Goal: Task Accomplishment & Management: Manage account settings

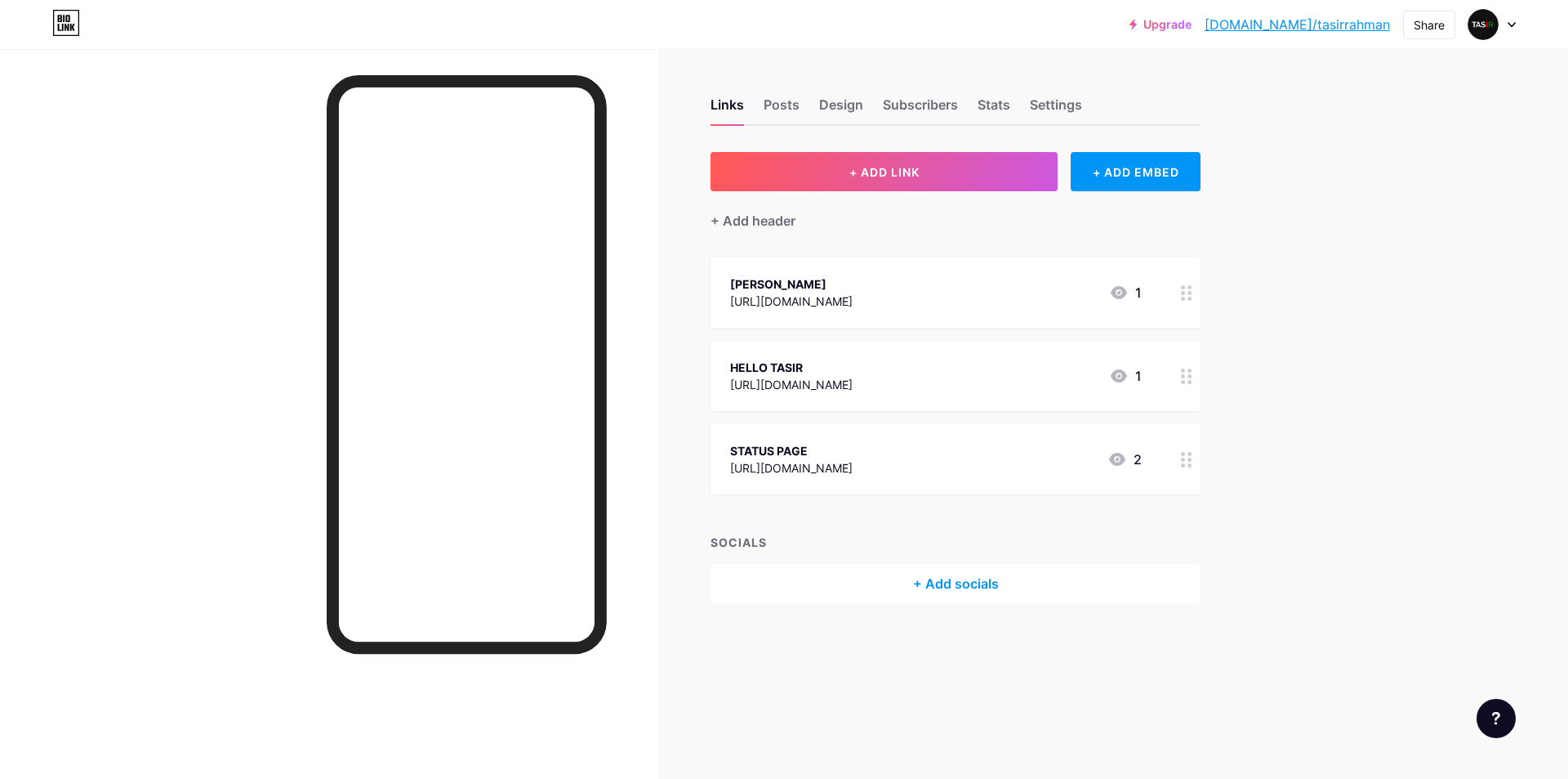
click at [853, 291] on div "[PERSON_NAME]" at bounding box center [791, 284] width 123 height 17
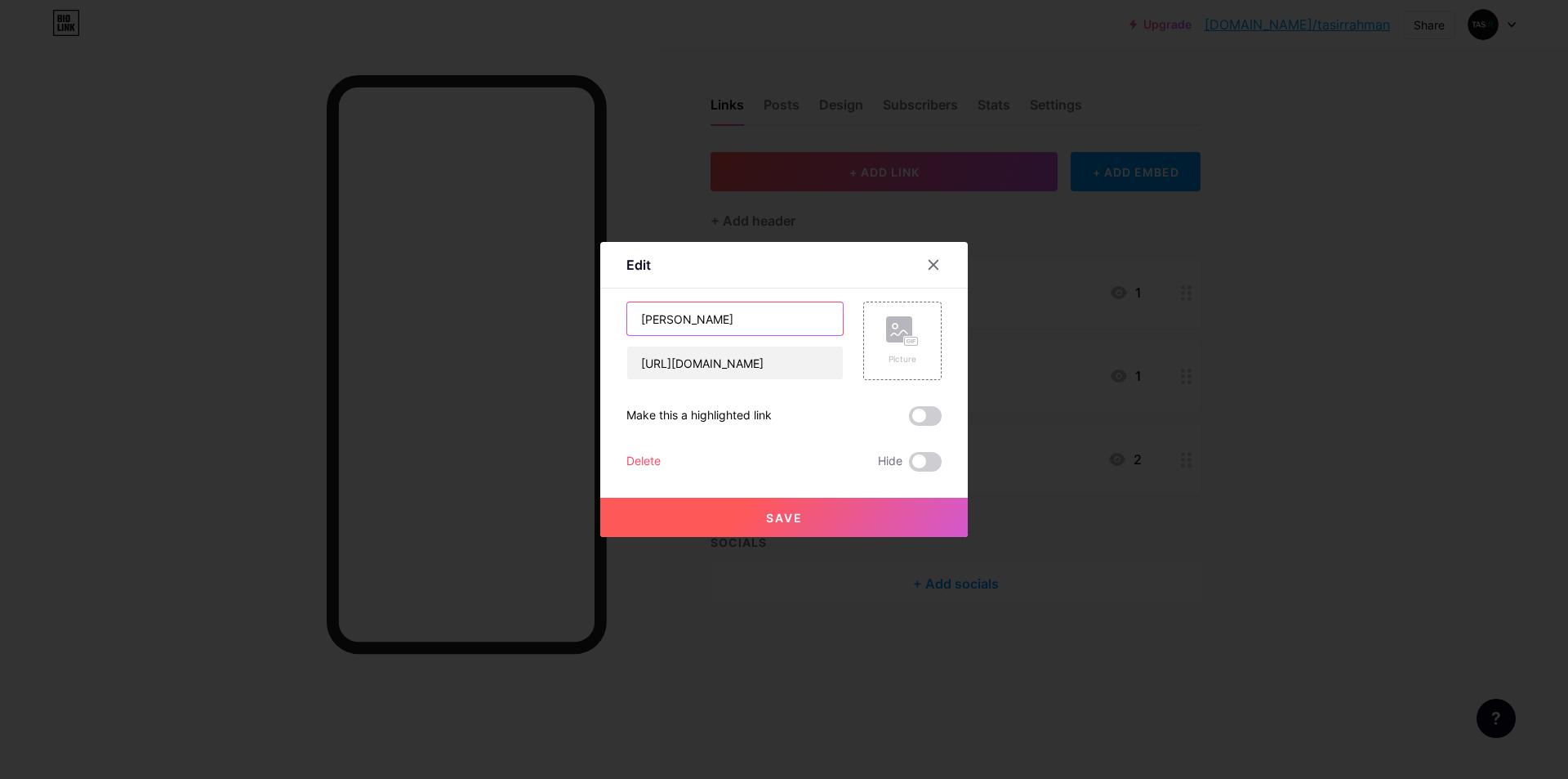
click at [747, 321] on input "[PERSON_NAME]" at bounding box center [735, 319] width 216 height 33
type input "[PERSON_NAME] WEBSITE"
click at [922, 413] on span at bounding box center [925, 416] width 33 height 20
click at [909, 420] on input "checkbox" at bounding box center [909, 420] width 0 height 0
click at [799, 511] on span "Save" at bounding box center [784, 517] width 36 height 14
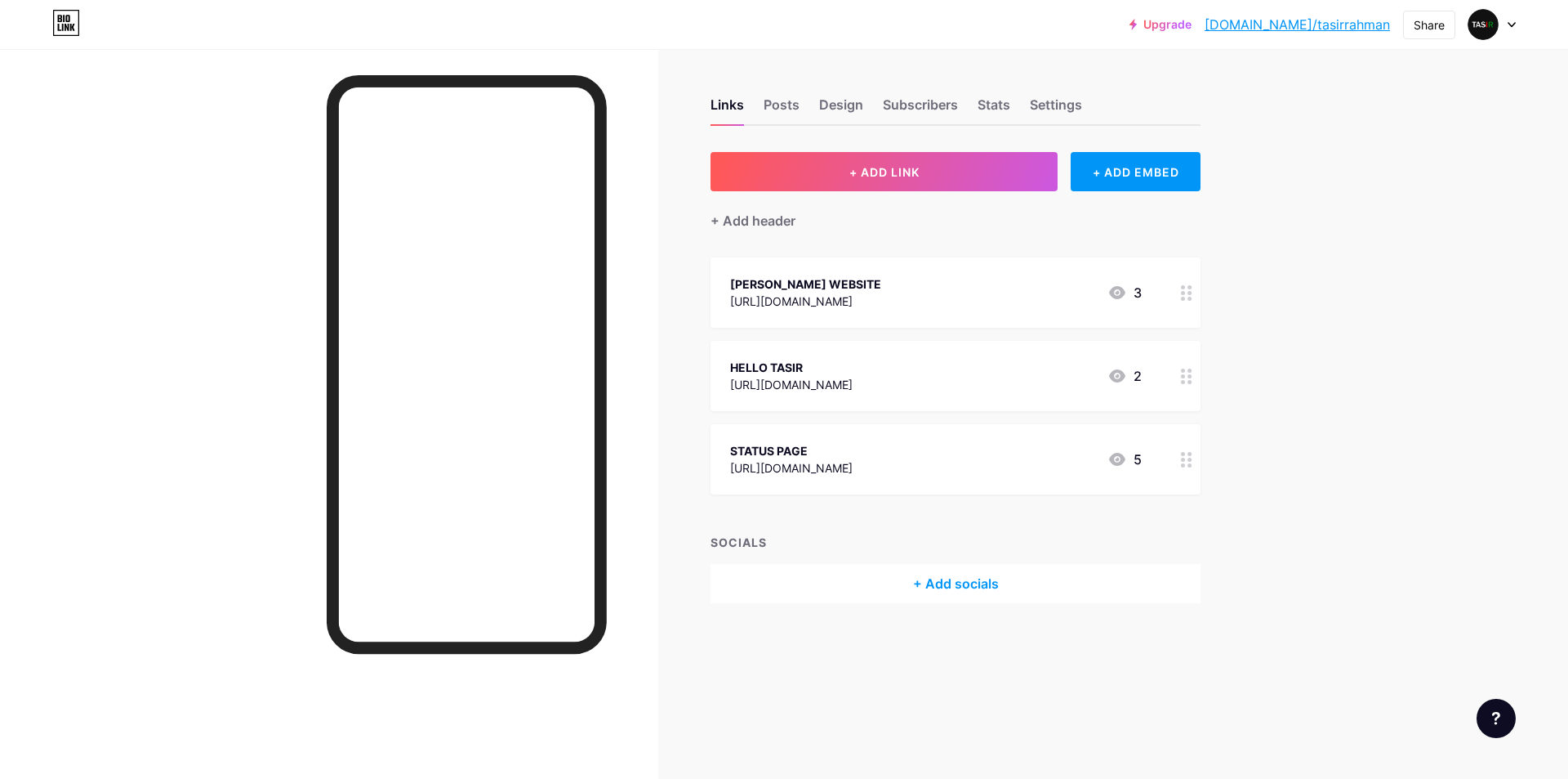
click at [890, 365] on div "HELLO TASIR [URL][DOMAIN_NAME] 2" at bounding box center [936, 375] width 412 height 37
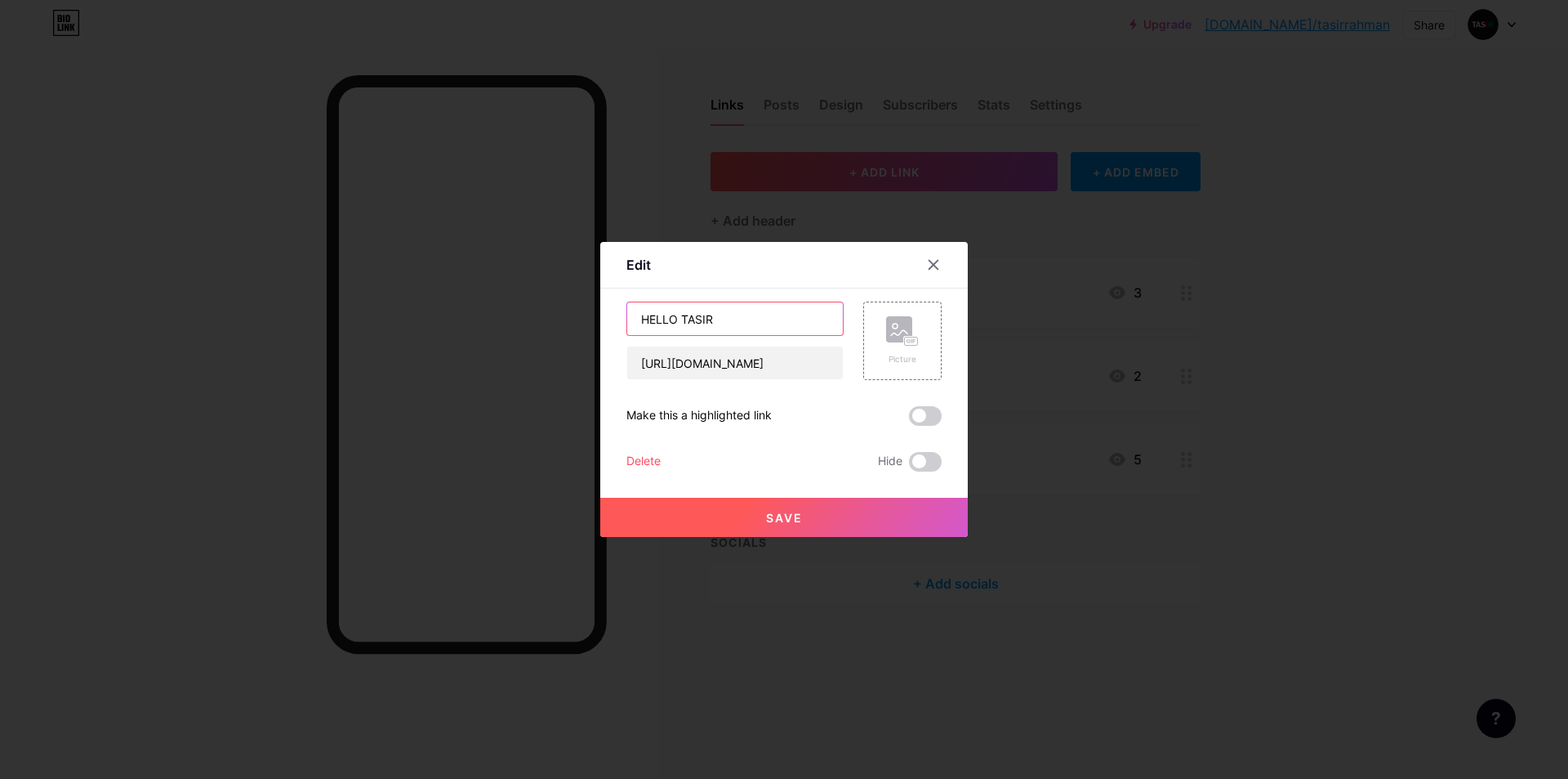
click at [729, 325] on input "HELLO TASIR" at bounding box center [735, 319] width 216 height 33
type input "HELLO TASIR WEBSITE"
click at [749, 515] on button "Save" at bounding box center [784, 517] width 367 height 39
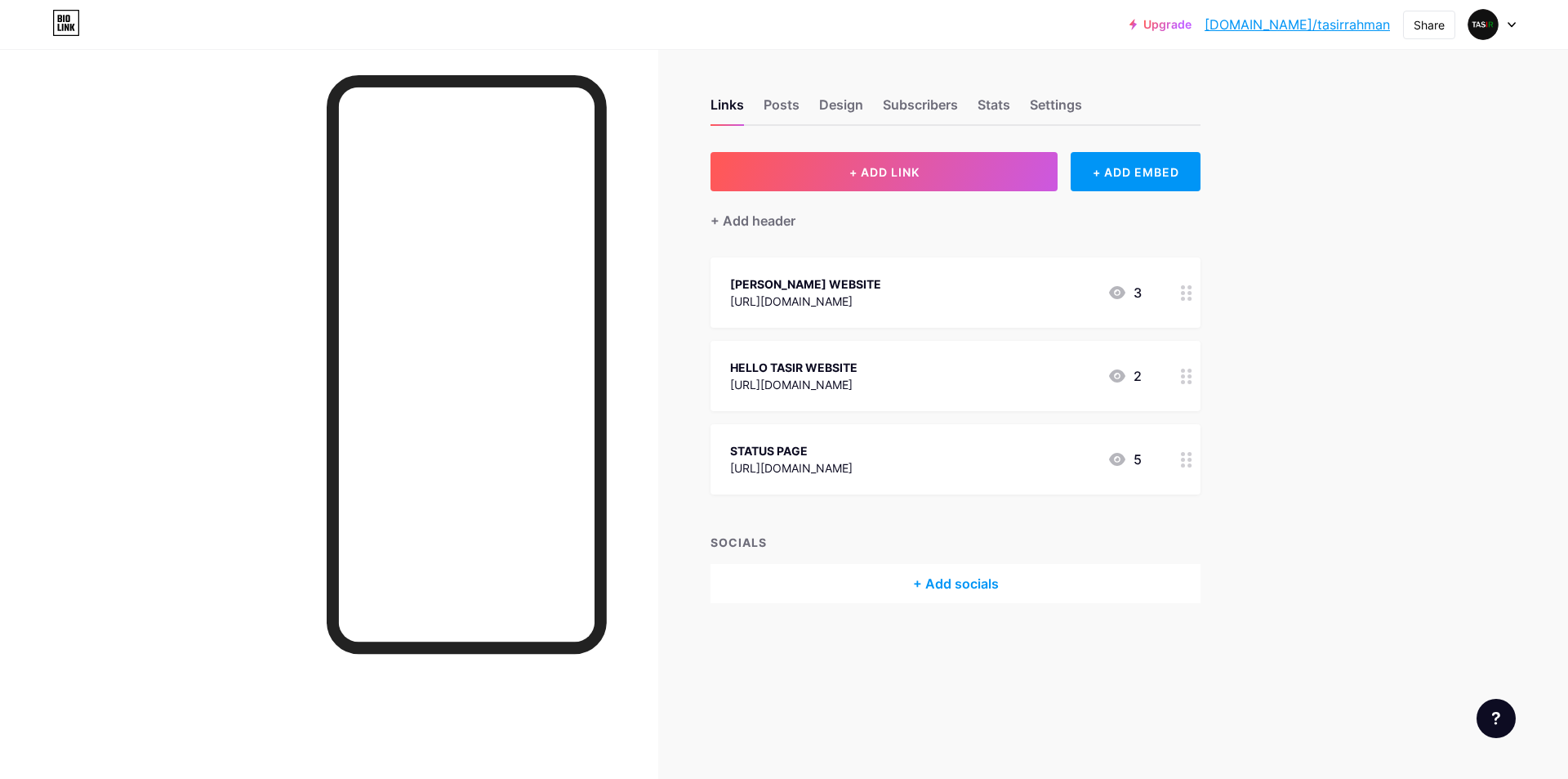
click at [915, 294] on div "[PERSON_NAME] WEBSITE [URL][DOMAIN_NAME] 3" at bounding box center [936, 292] width 412 height 37
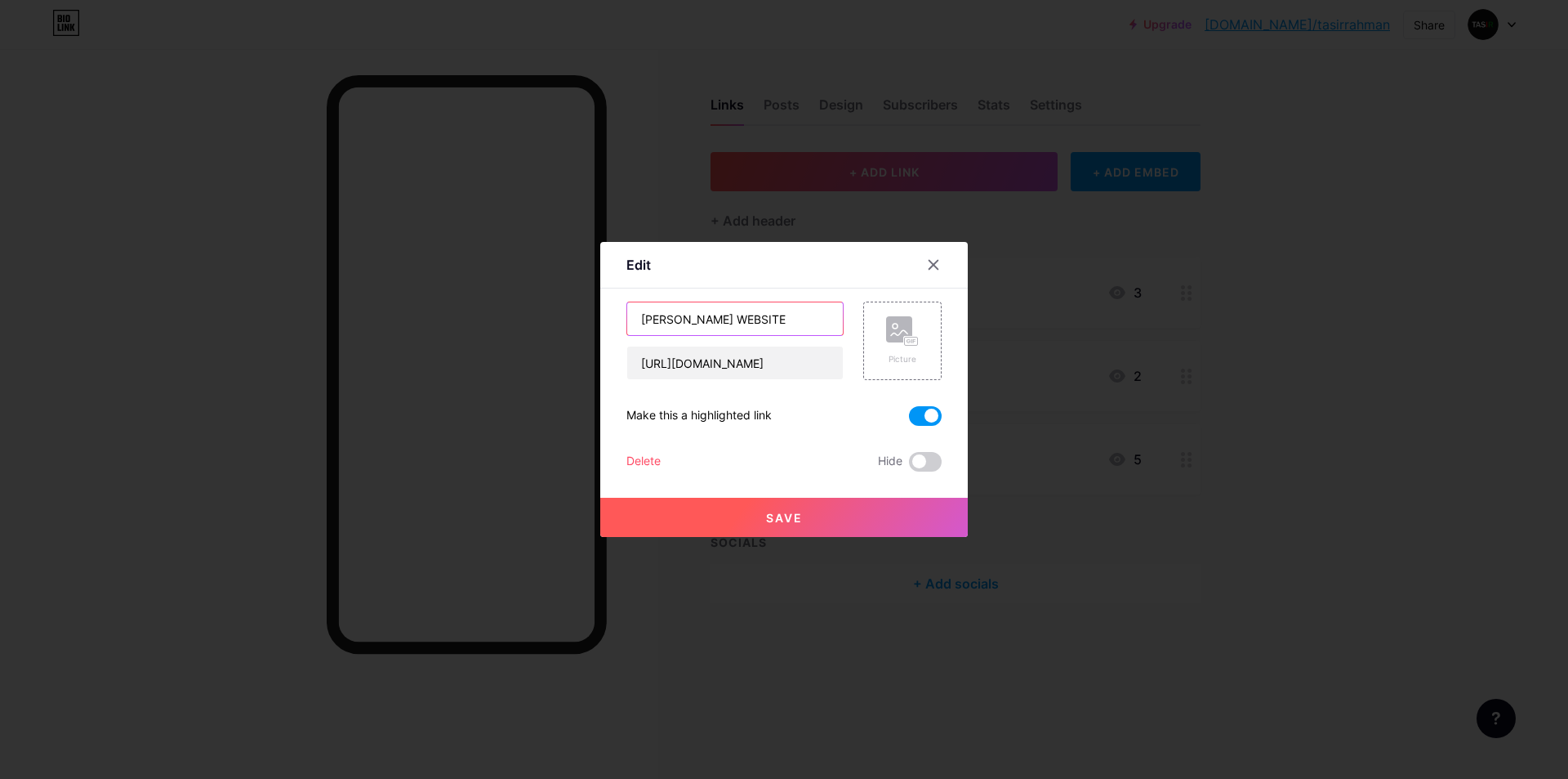
drag, startPoint x: 731, startPoint y: 317, endPoint x: 789, endPoint y: 318, distance: 58.0
click at [789, 318] on input "[PERSON_NAME] WEBSITE" at bounding box center [735, 319] width 216 height 33
type input "[PERSON_NAME]"
click at [767, 514] on span "Save" at bounding box center [784, 517] width 36 height 14
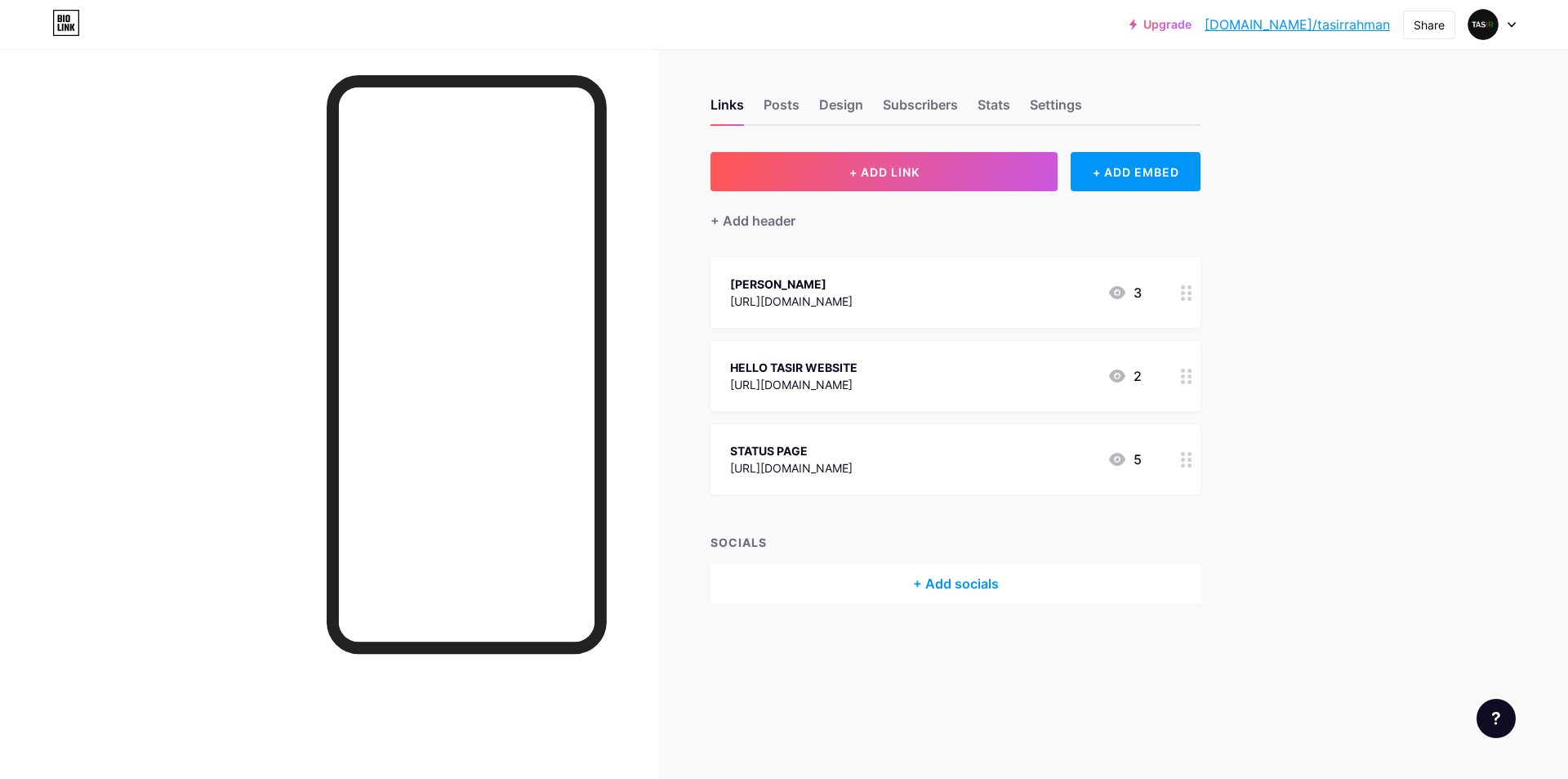
click at [834, 374] on div "HELLO TASIR WEBSITE" at bounding box center [794, 367] width 127 height 17
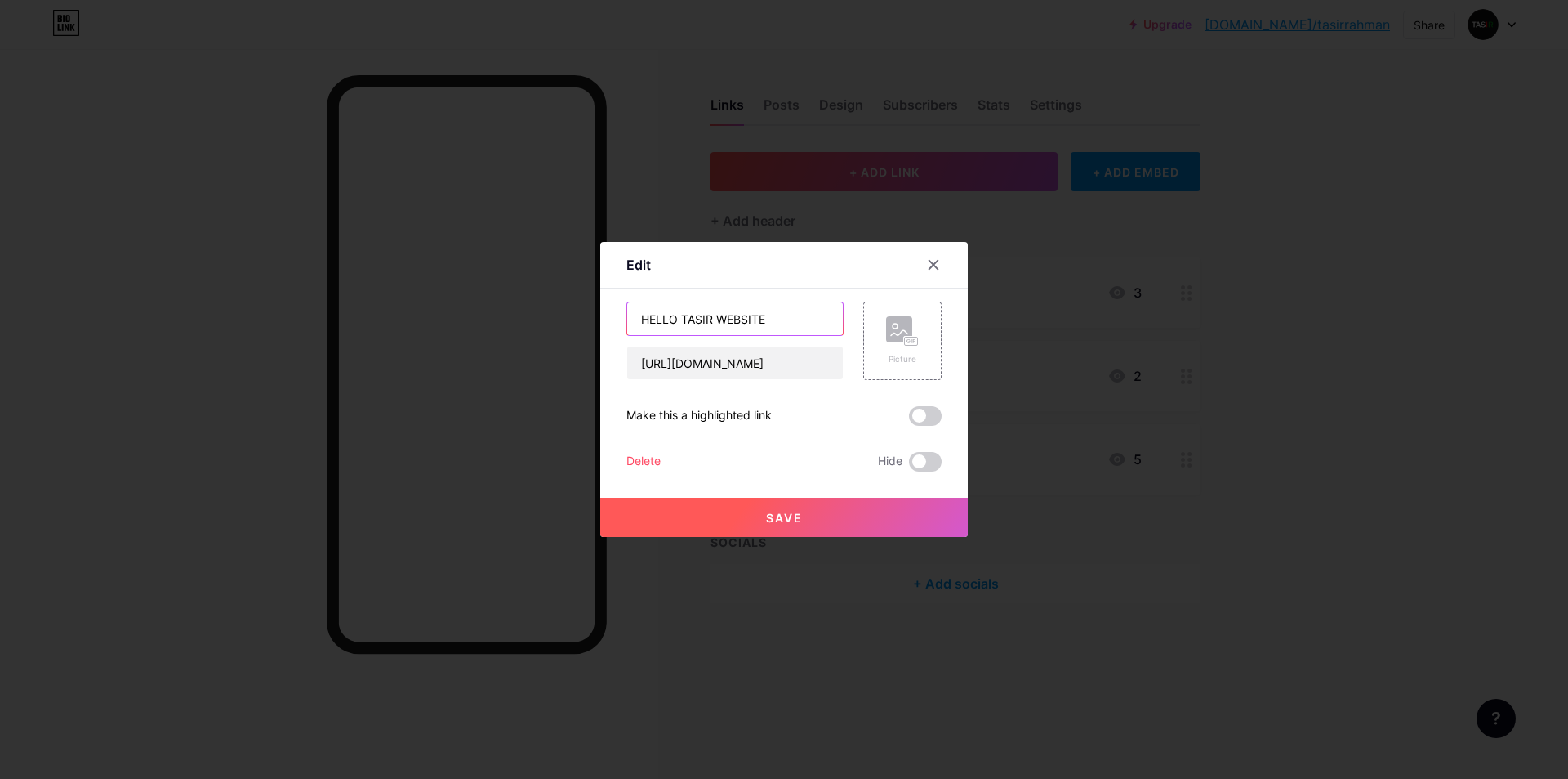
drag, startPoint x: 716, startPoint y: 321, endPoint x: 803, endPoint y: 320, distance: 87.0
click at [803, 320] on input "HELLO TASIR WEBSITE" at bounding box center [735, 319] width 216 height 33
type input "HELLO TASIR"
click at [920, 408] on span at bounding box center [925, 416] width 33 height 20
click at [909, 420] on input "checkbox" at bounding box center [909, 420] width 0 height 0
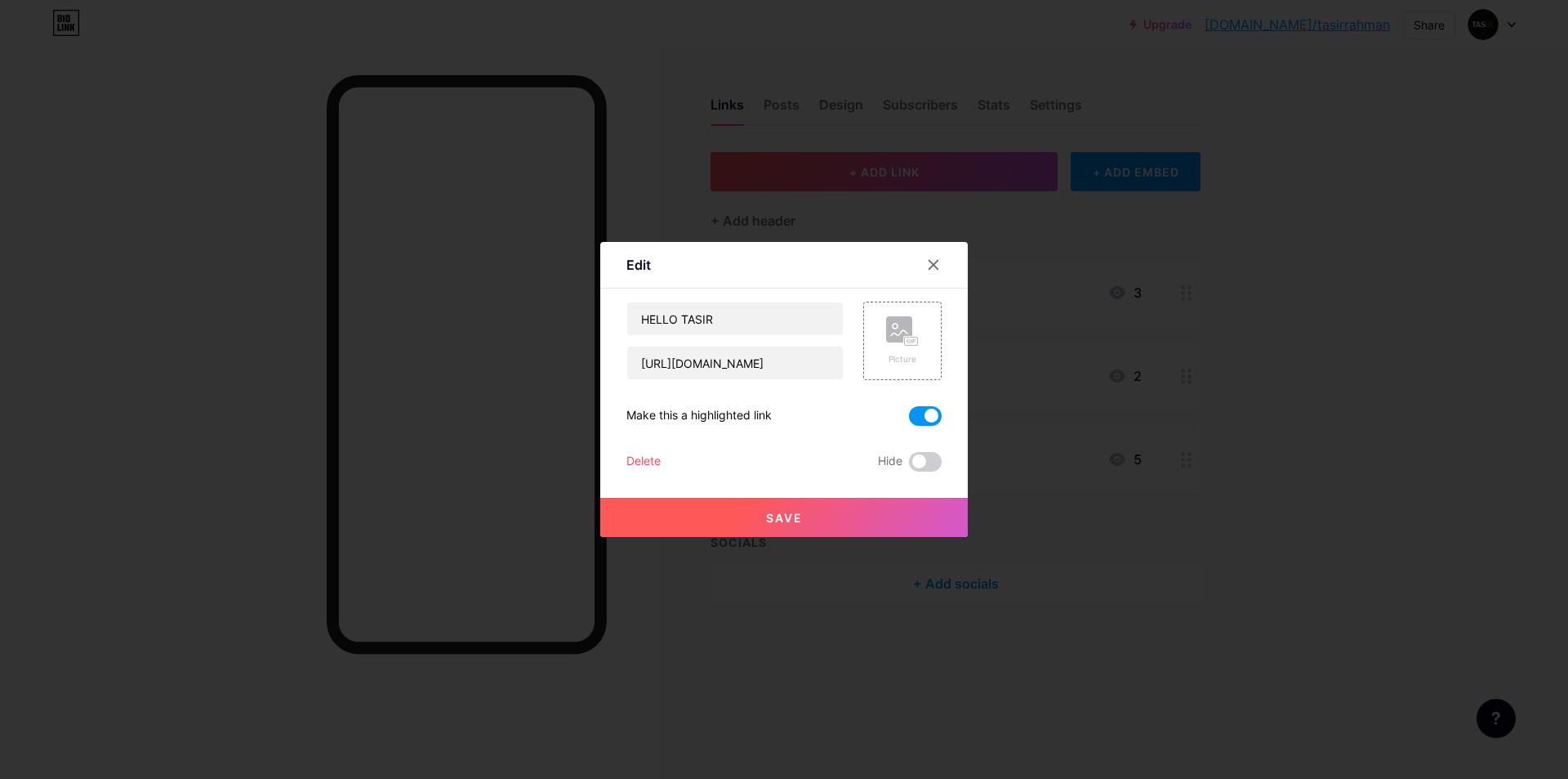
click at [763, 517] on button "Save" at bounding box center [784, 517] width 367 height 39
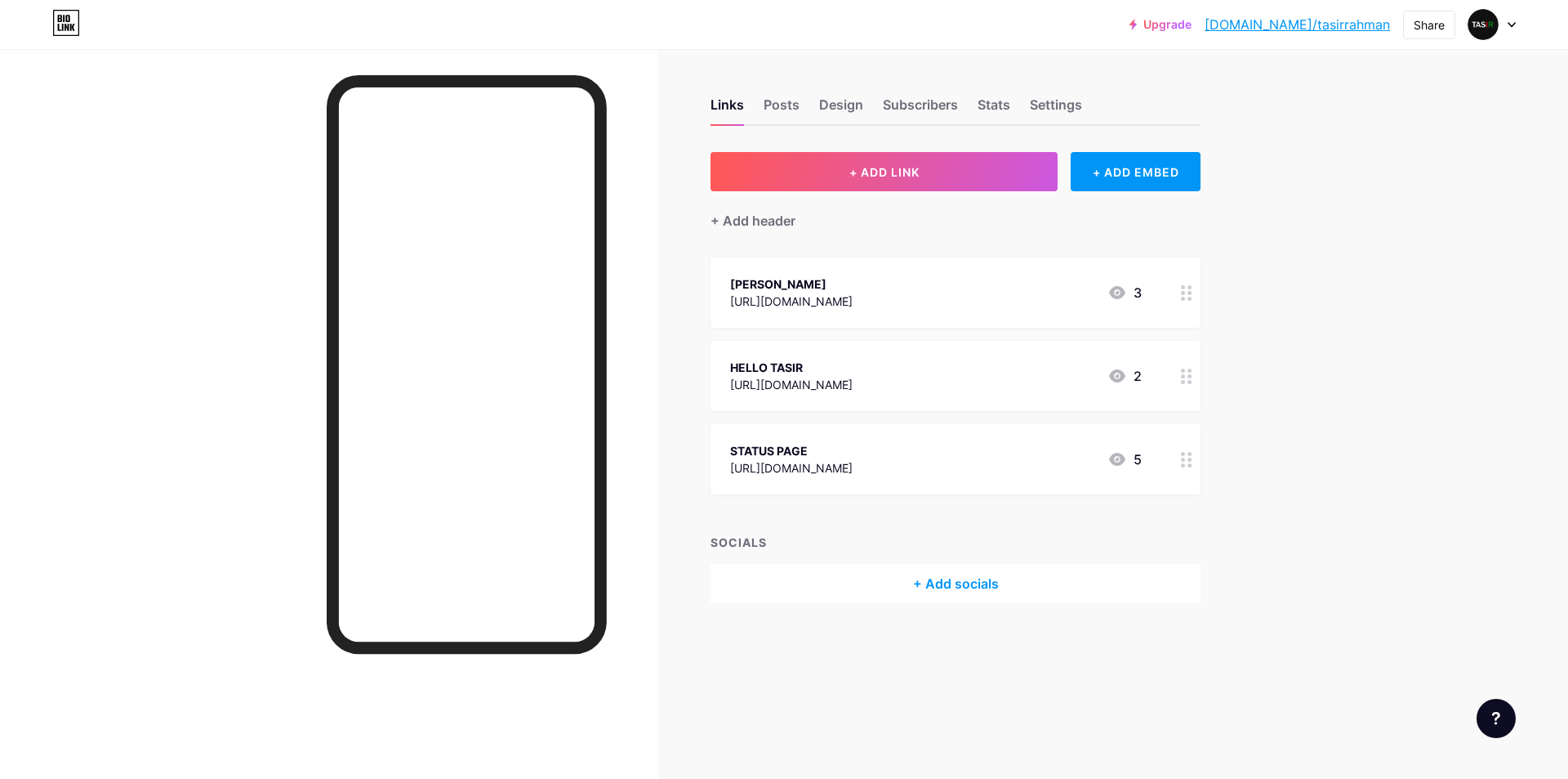
click at [1040, 297] on div "[PERSON_NAME] [URL][DOMAIN_NAME] 3" at bounding box center [936, 292] width 412 height 37
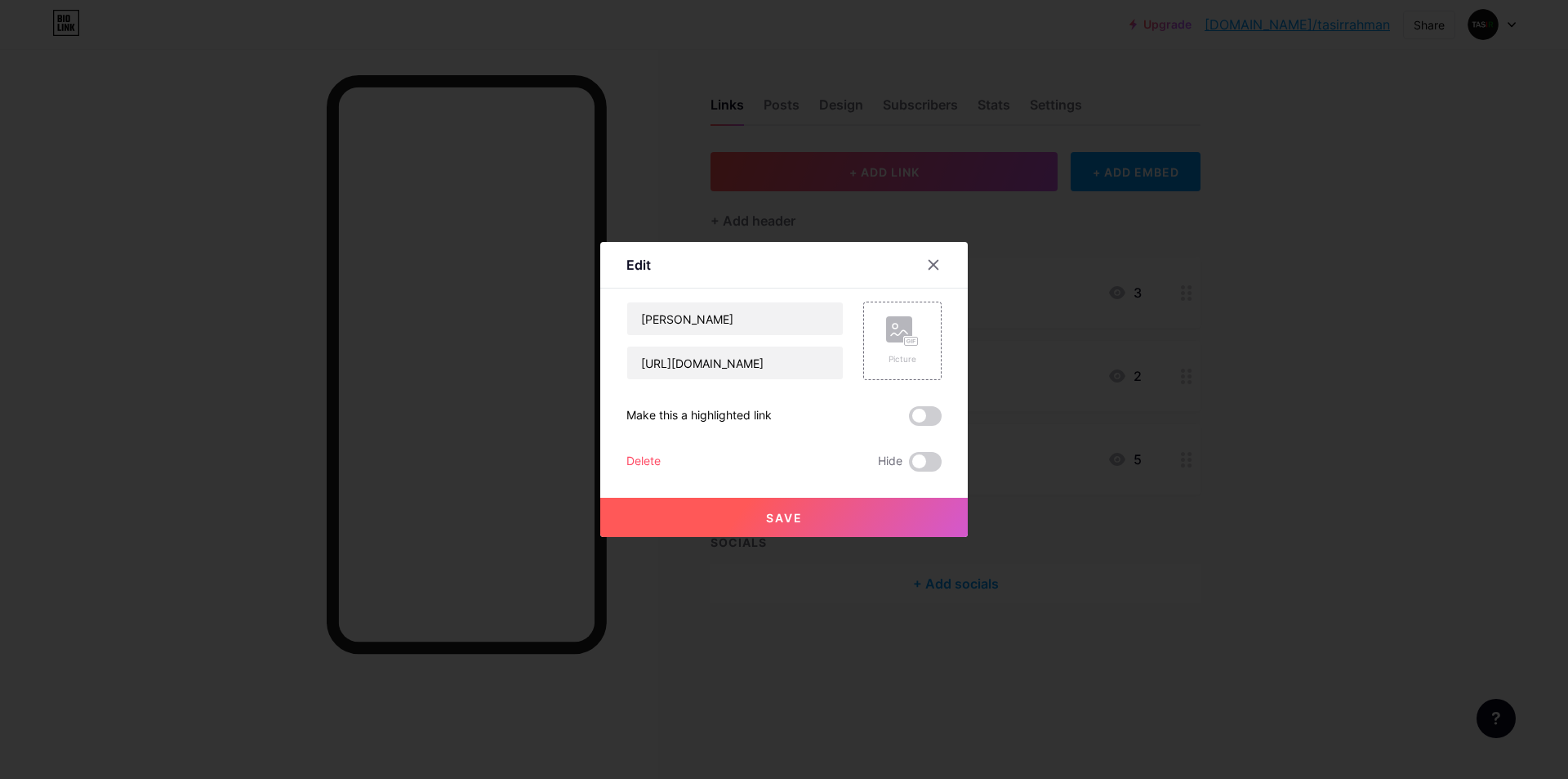
click at [926, 418] on span at bounding box center [925, 416] width 33 height 20
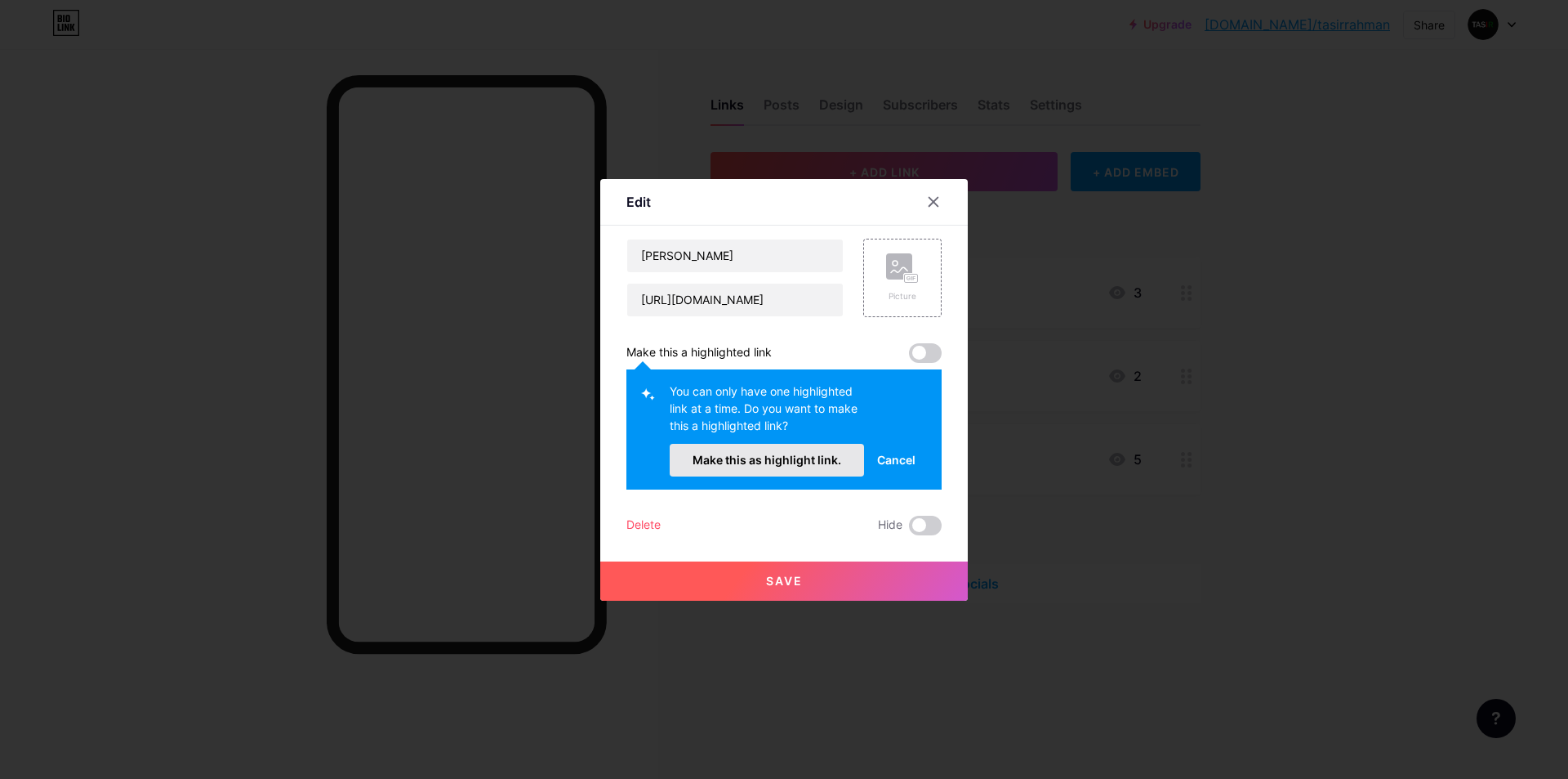
click at [763, 470] on button "Make this as highlight link." at bounding box center [767, 460] width 195 height 33
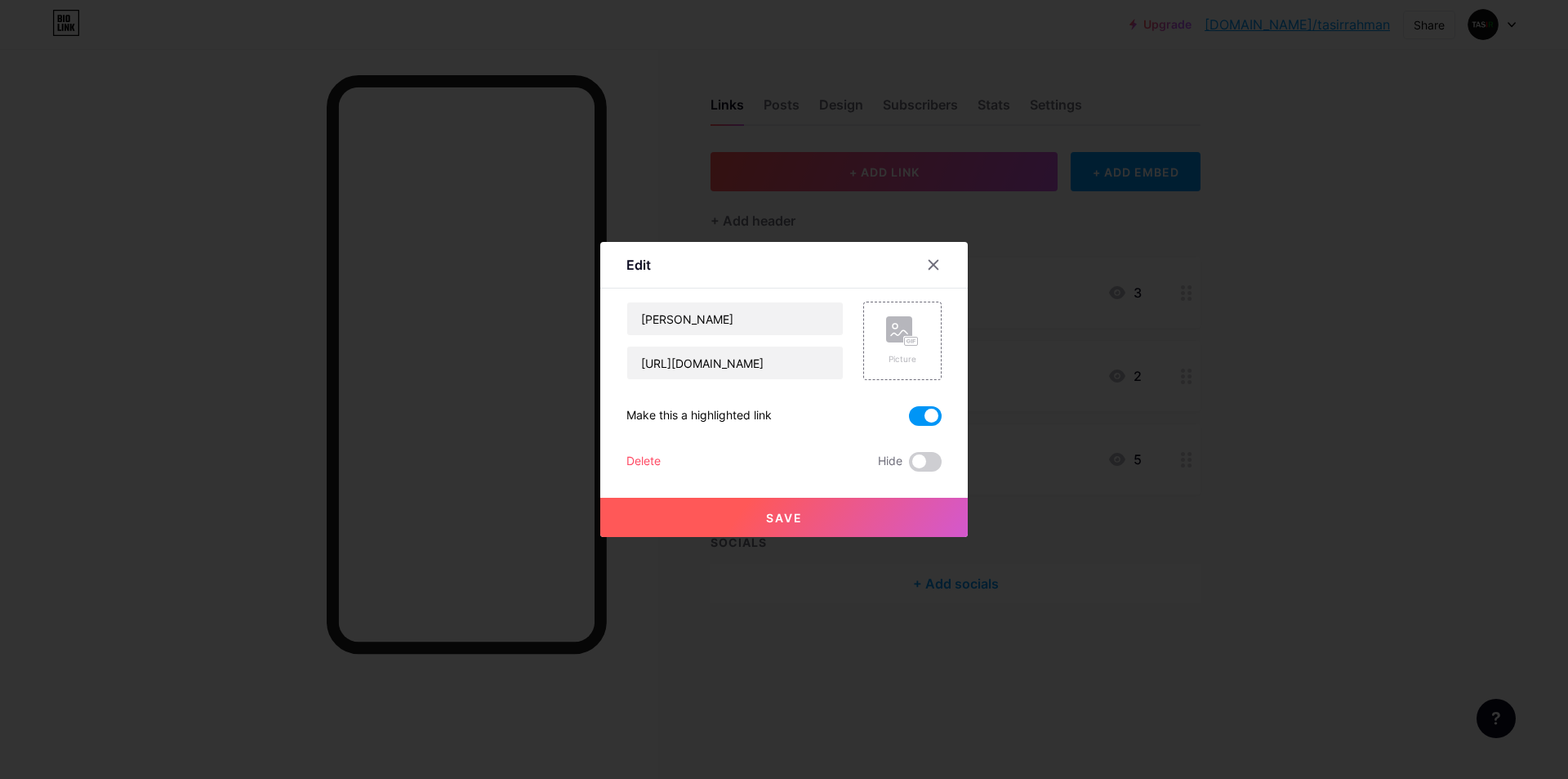
click at [773, 517] on span "Save" at bounding box center [784, 517] width 36 height 14
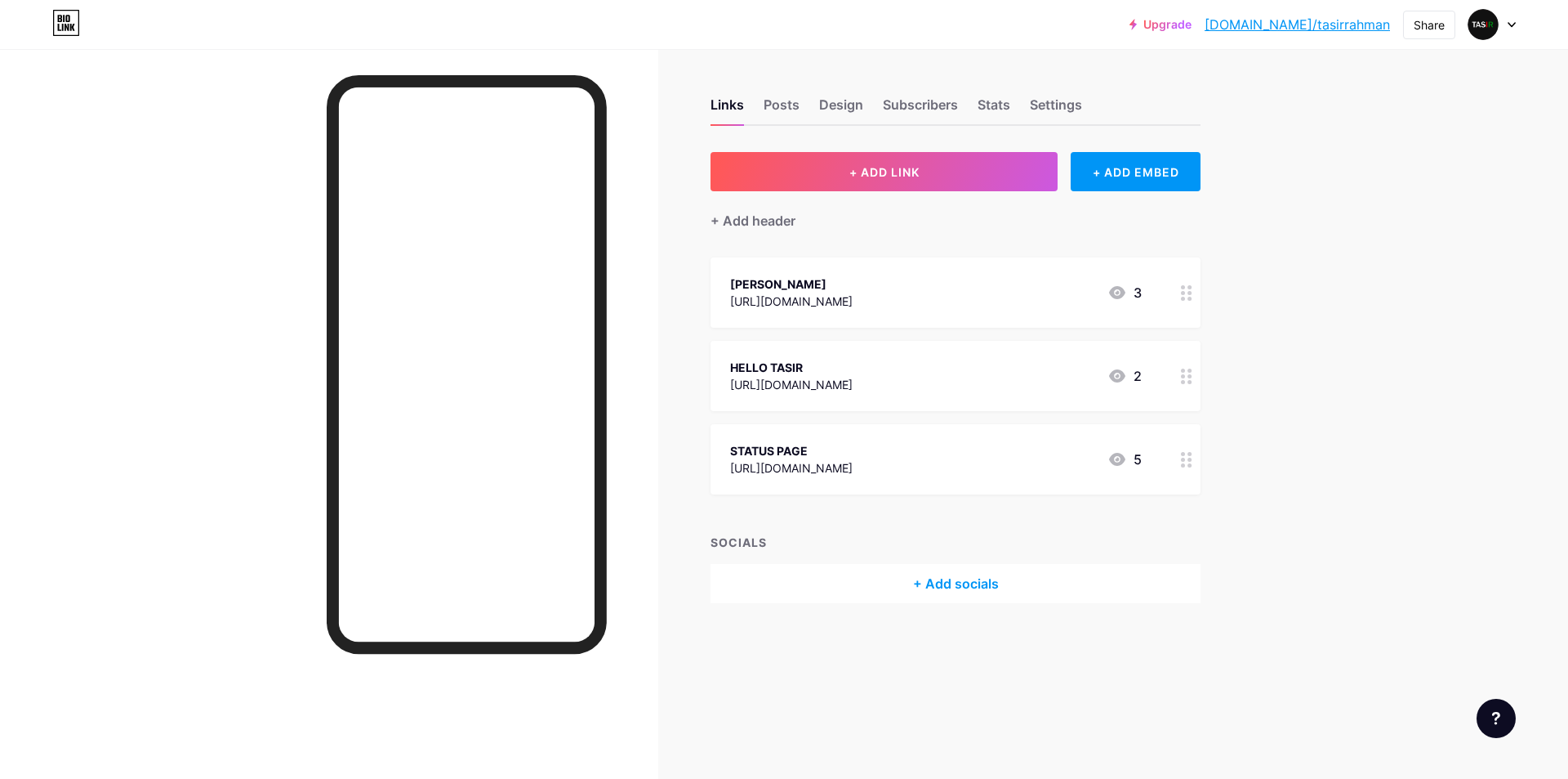
click at [901, 597] on div "+ Add socials" at bounding box center [955, 583] width 490 height 39
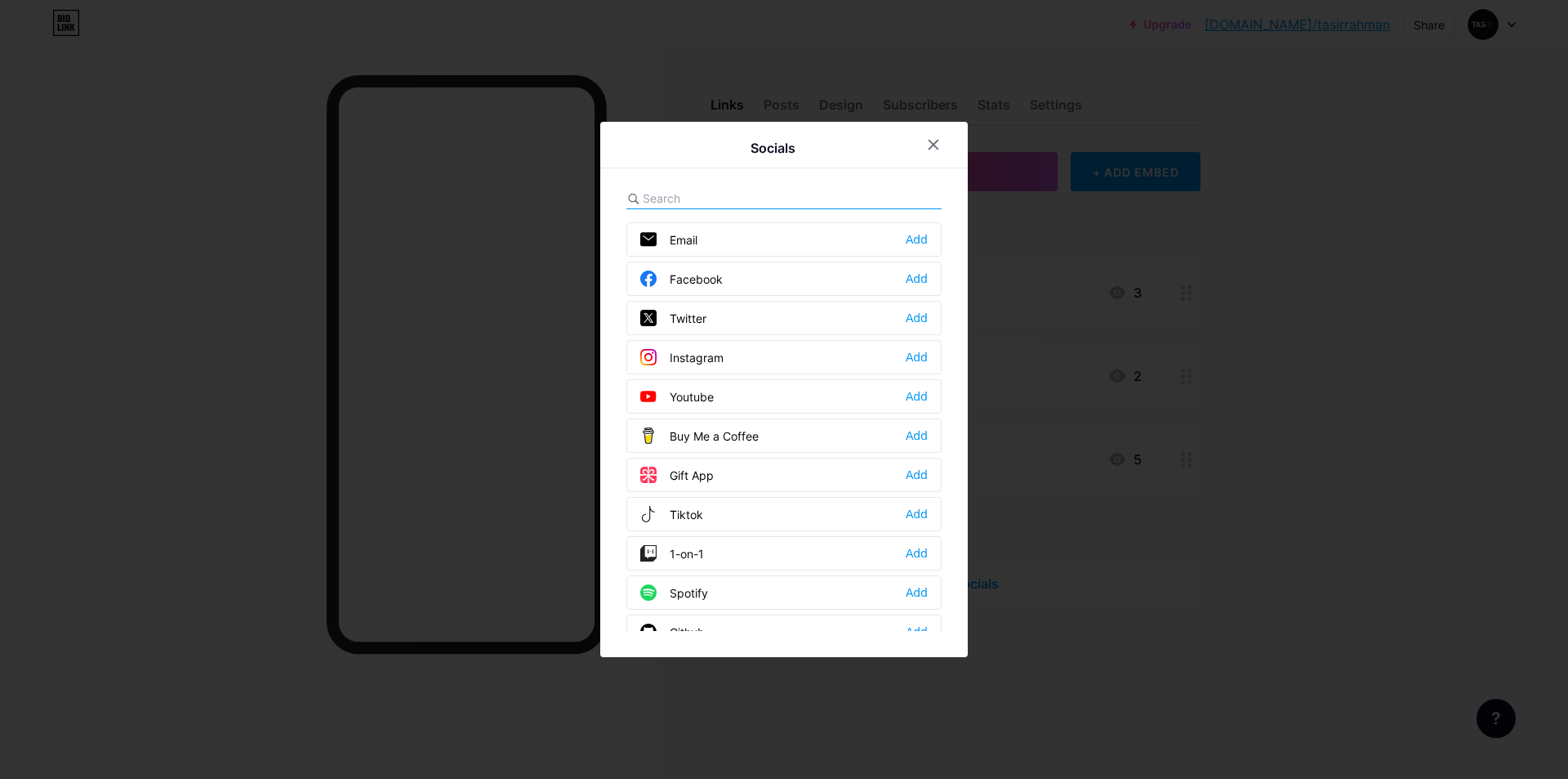
click at [741, 242] on div "Email Add" at bounding box center [784, 239] width 316 height 35
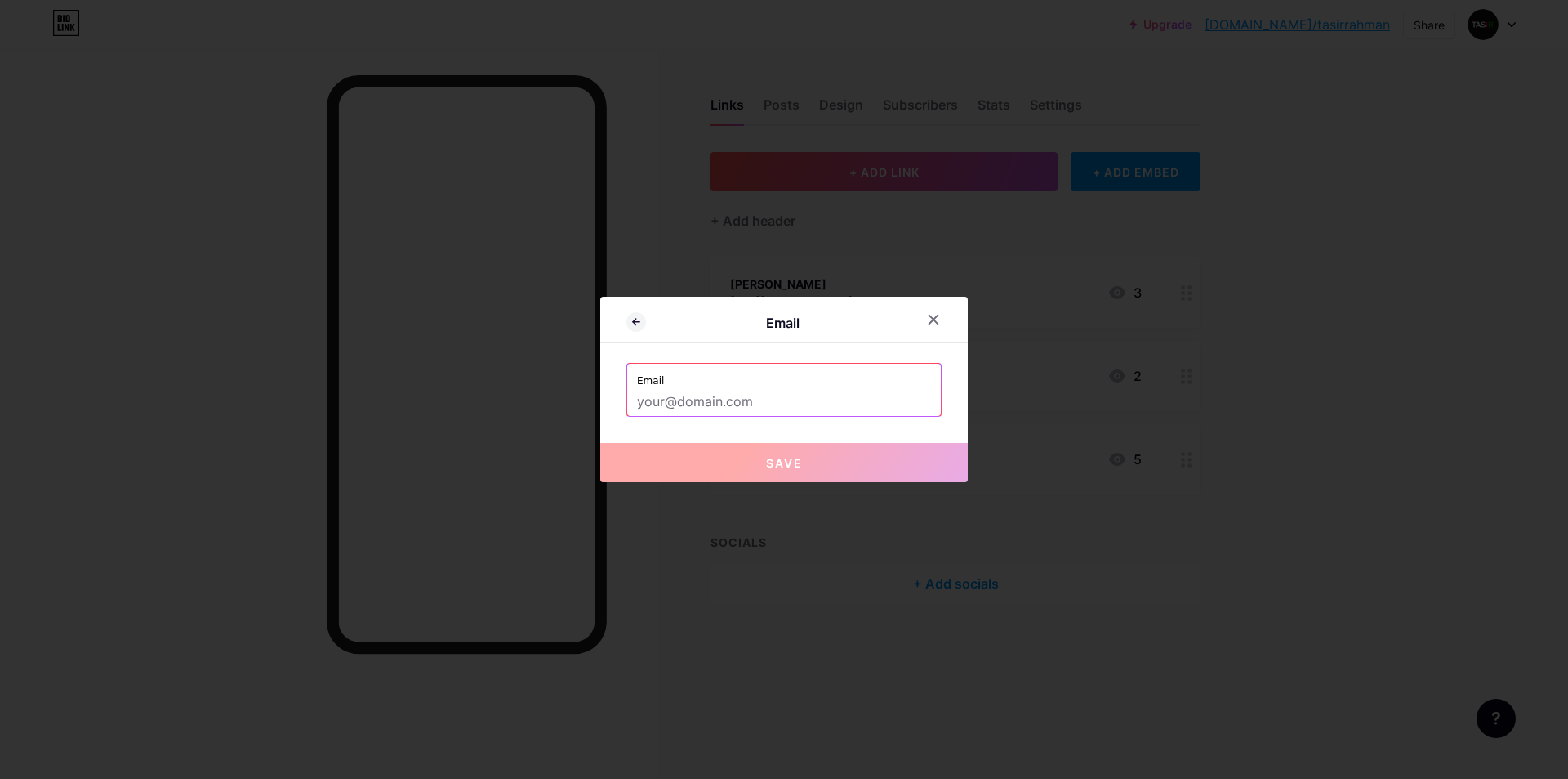
click at [694, 400] on input "text" at bounding box center [783, 402] width 294 height 28
click at [675, 399] on input "text" at bounding box center [783, 402] width 294 height 28
paste input "[DOMAIN_NAME][EMAIL_ADDRESS][DOMAIN_NAME]"
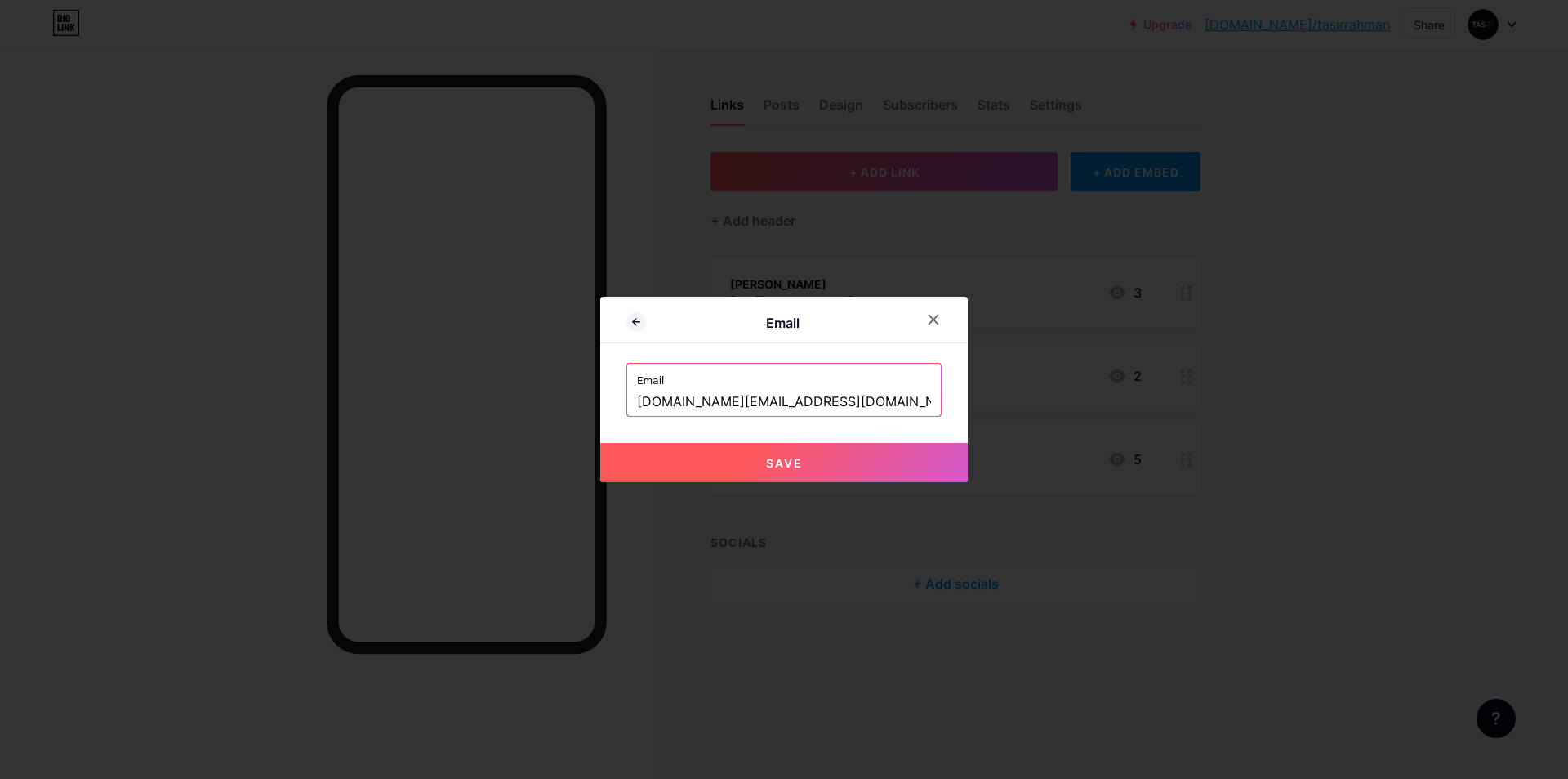
click at [776, 465] on span "Save" at bounding box center [784, 462] width 36 height 14
type input "mailto:[DOMAIN_NAME][EMAIL_ADDRESS][DOMAIN_NAME]"
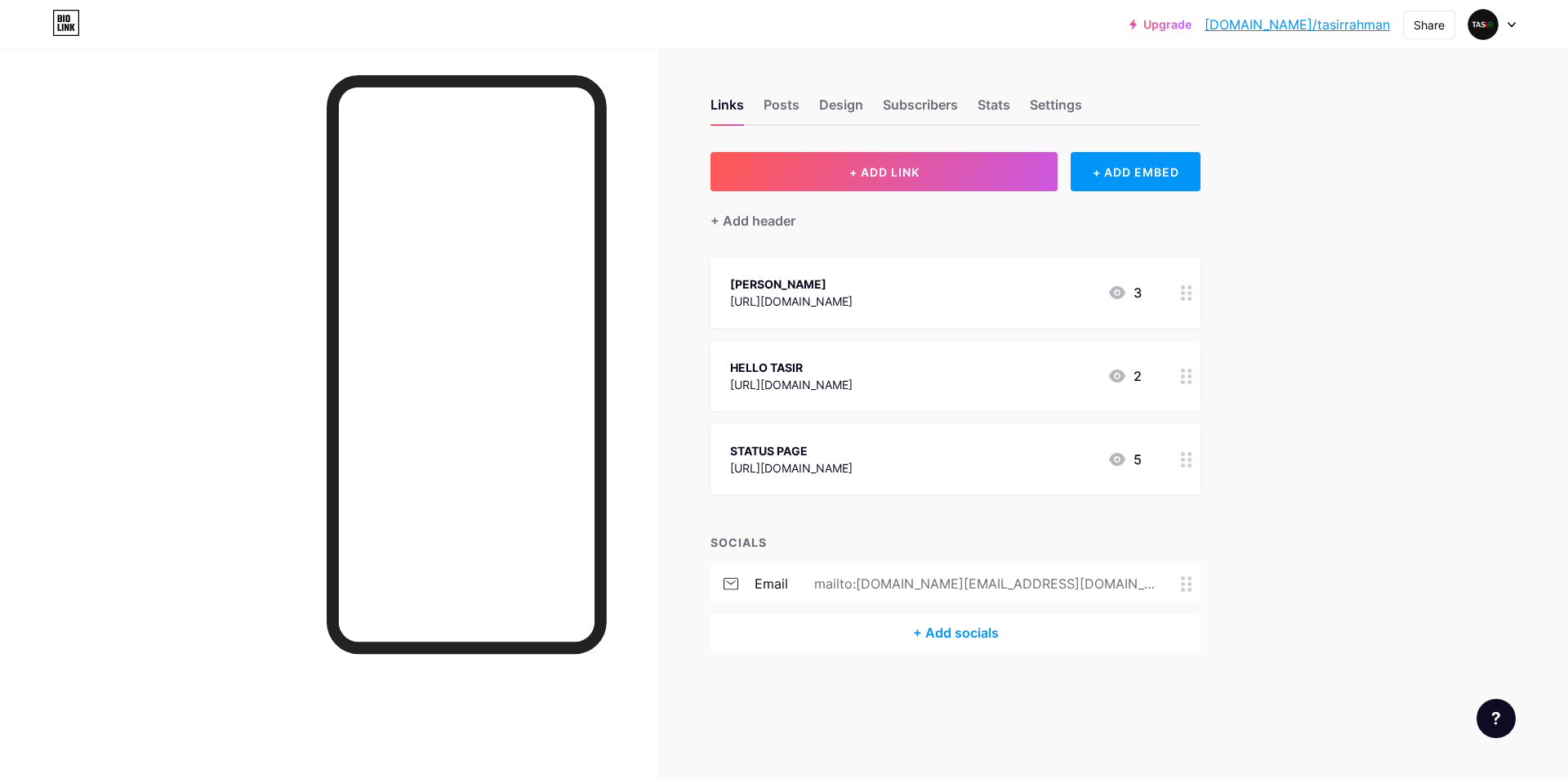
click at [955, 642] on div "+ Add socials" at bounding box center [955, 632] width 490 height 39
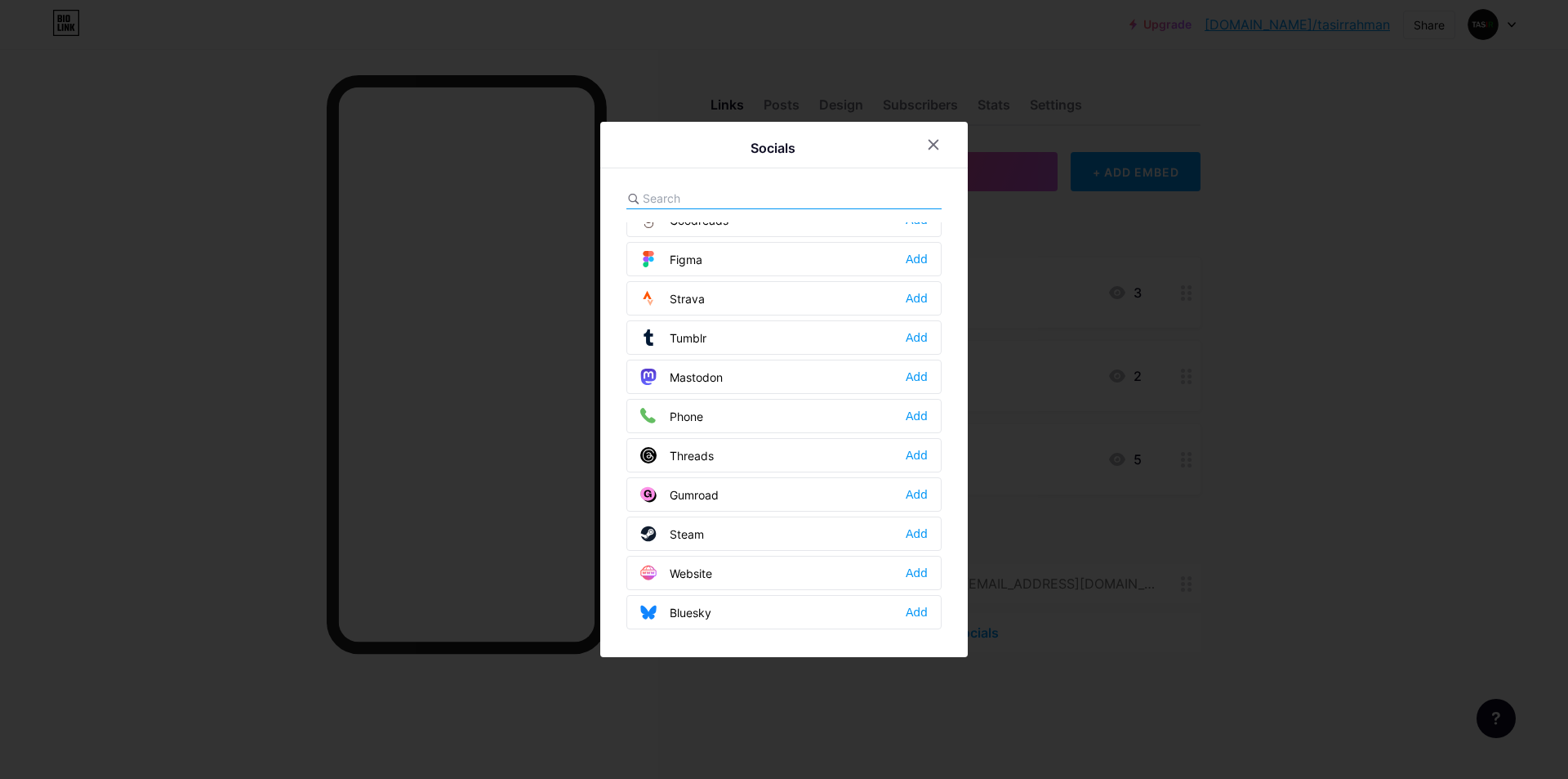
scroll to position [1474, 0]
click at [746, 205] on input "text" at bounding box center [733, 197] width 180 height 17
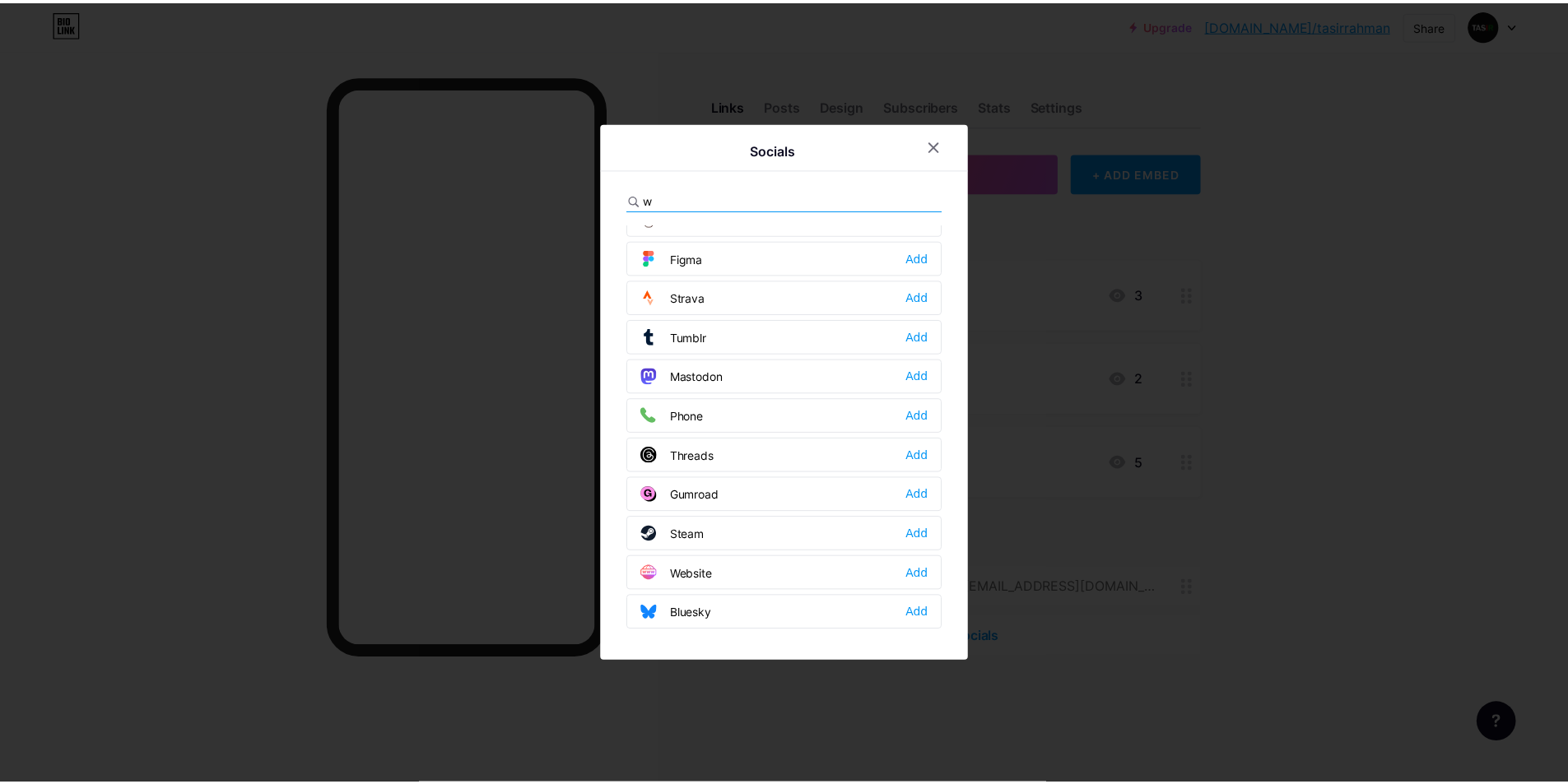
scroll to position [0, 0]
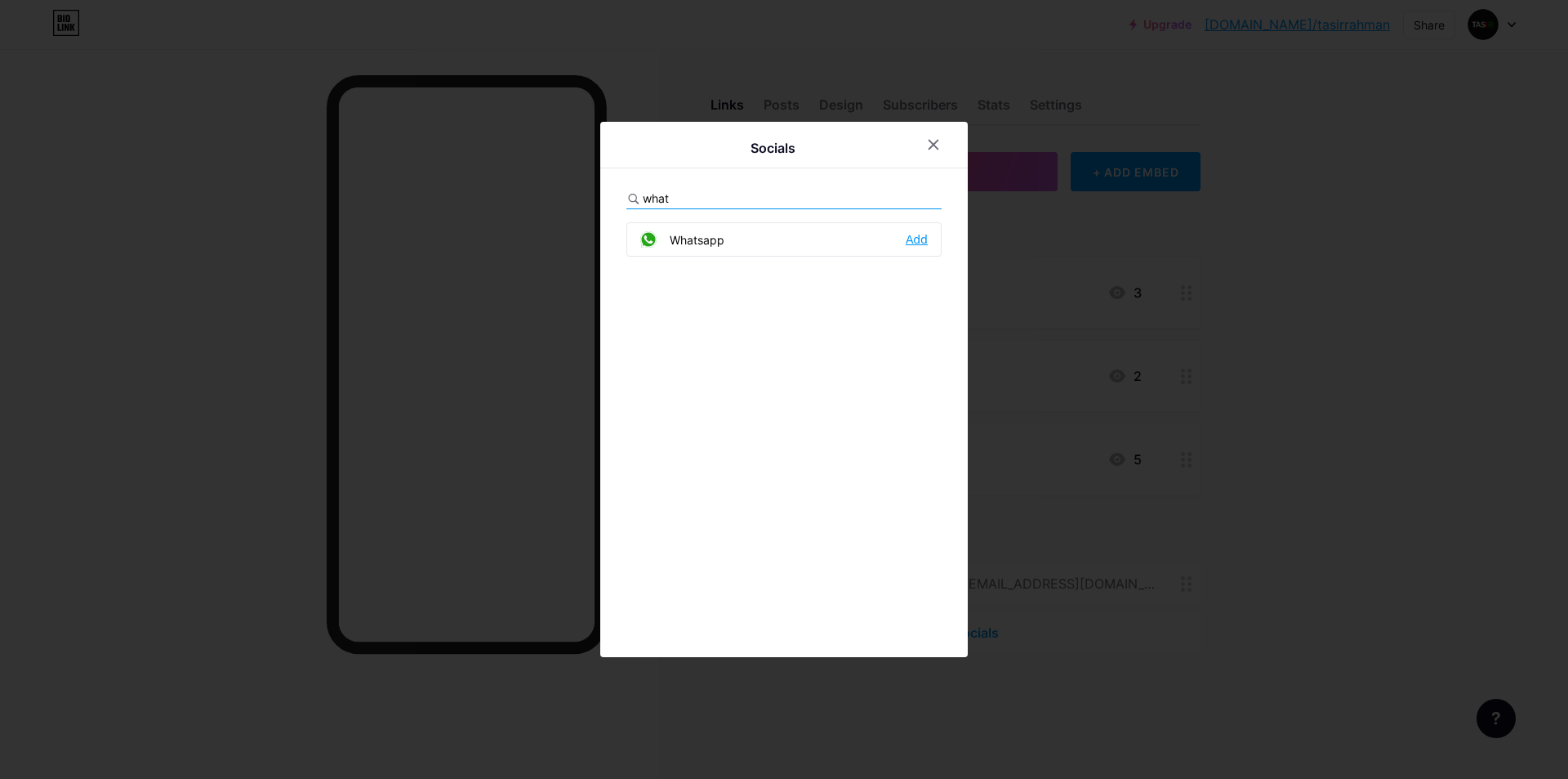
type input "what"
click at [911, 244] on div "Add" at bounding box center [917, 239] width 22 height 16
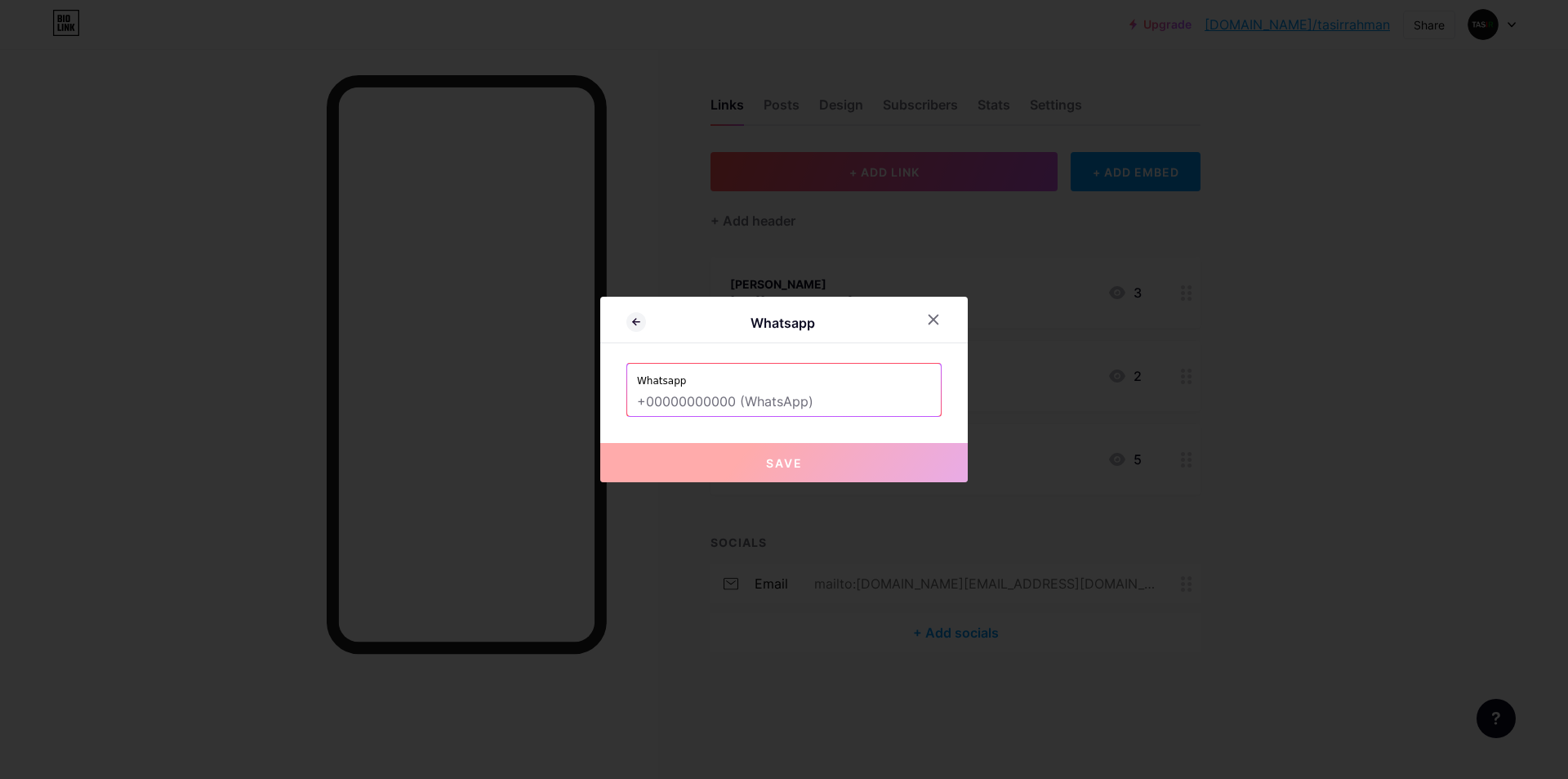
click at [734, 404] on input "text" at bounding box center [783, 402] width 294 height 28
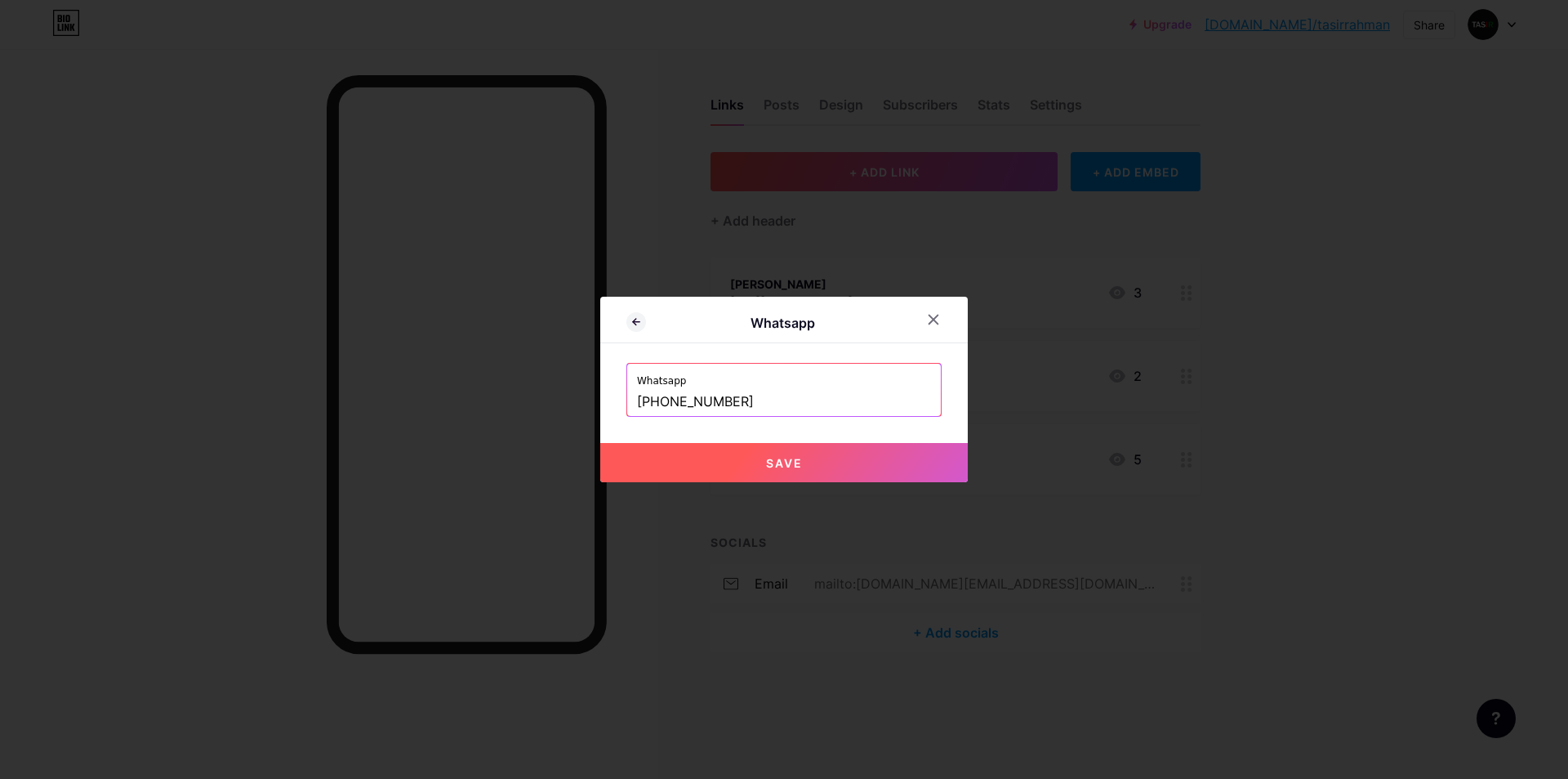
click at [734, 454] on button "Save" at bounding box center [784, 462] width 367 height 39
type input "[URL][DOMAIN_NAME] 1827593366"
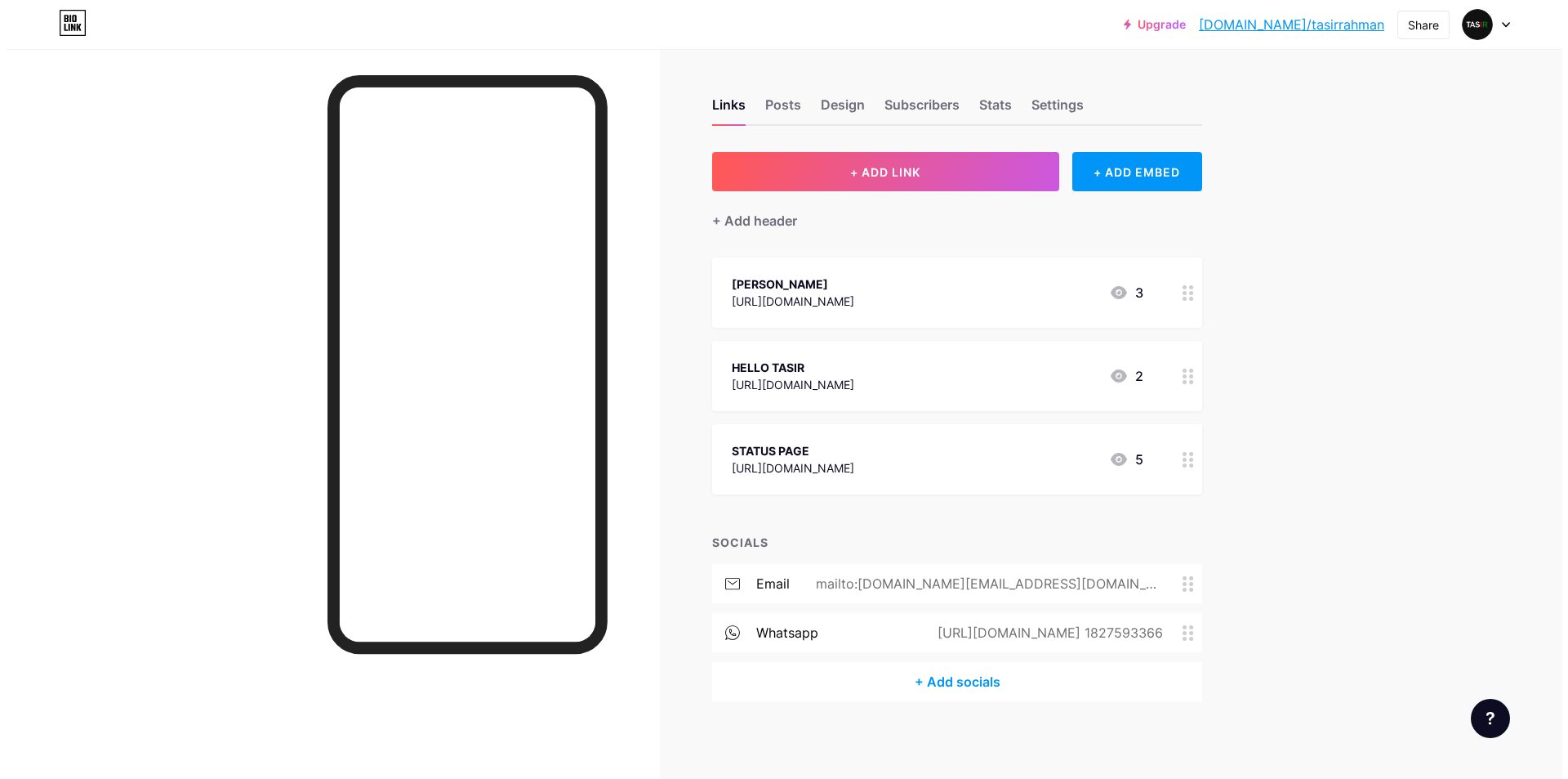
scroll to position [4, 0]
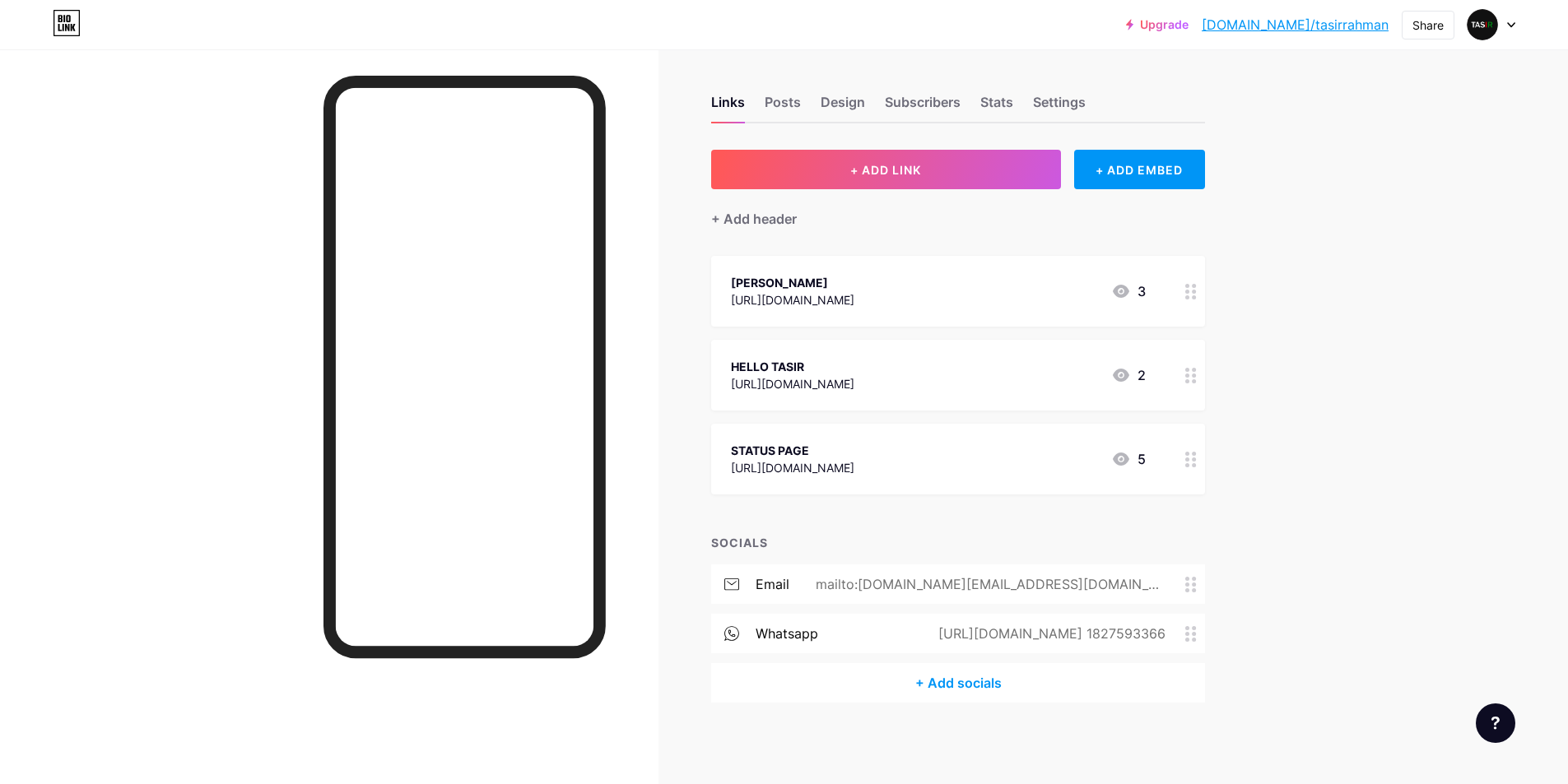
click at [981, 690] on div "+ Add socials" at bounding box center [958, 682] width 494 height 39
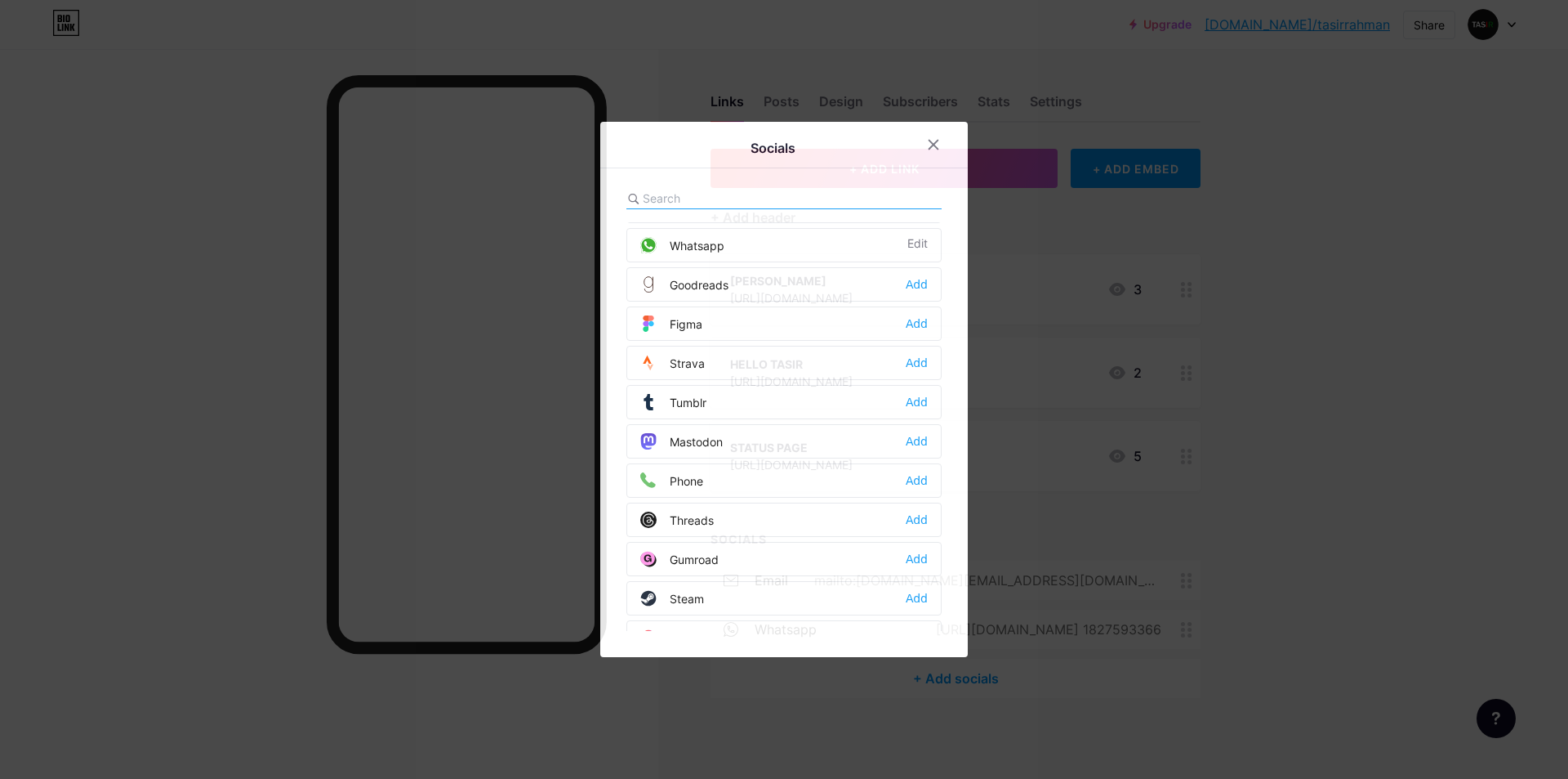
scroll to position [1474, 0]
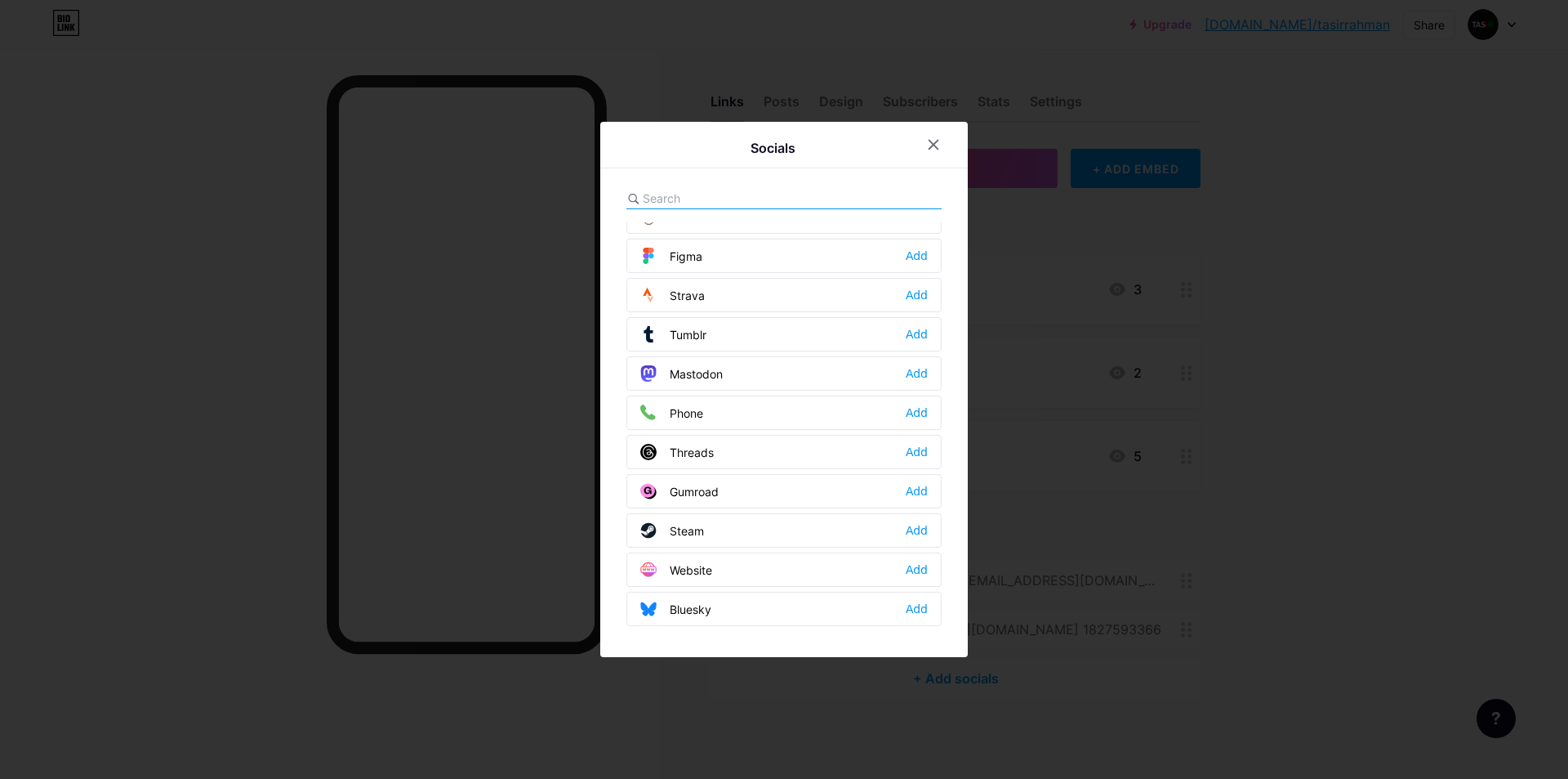
click at [725, 567] on div "Website Add" at bounding box center [784, 570] width 316 height 35
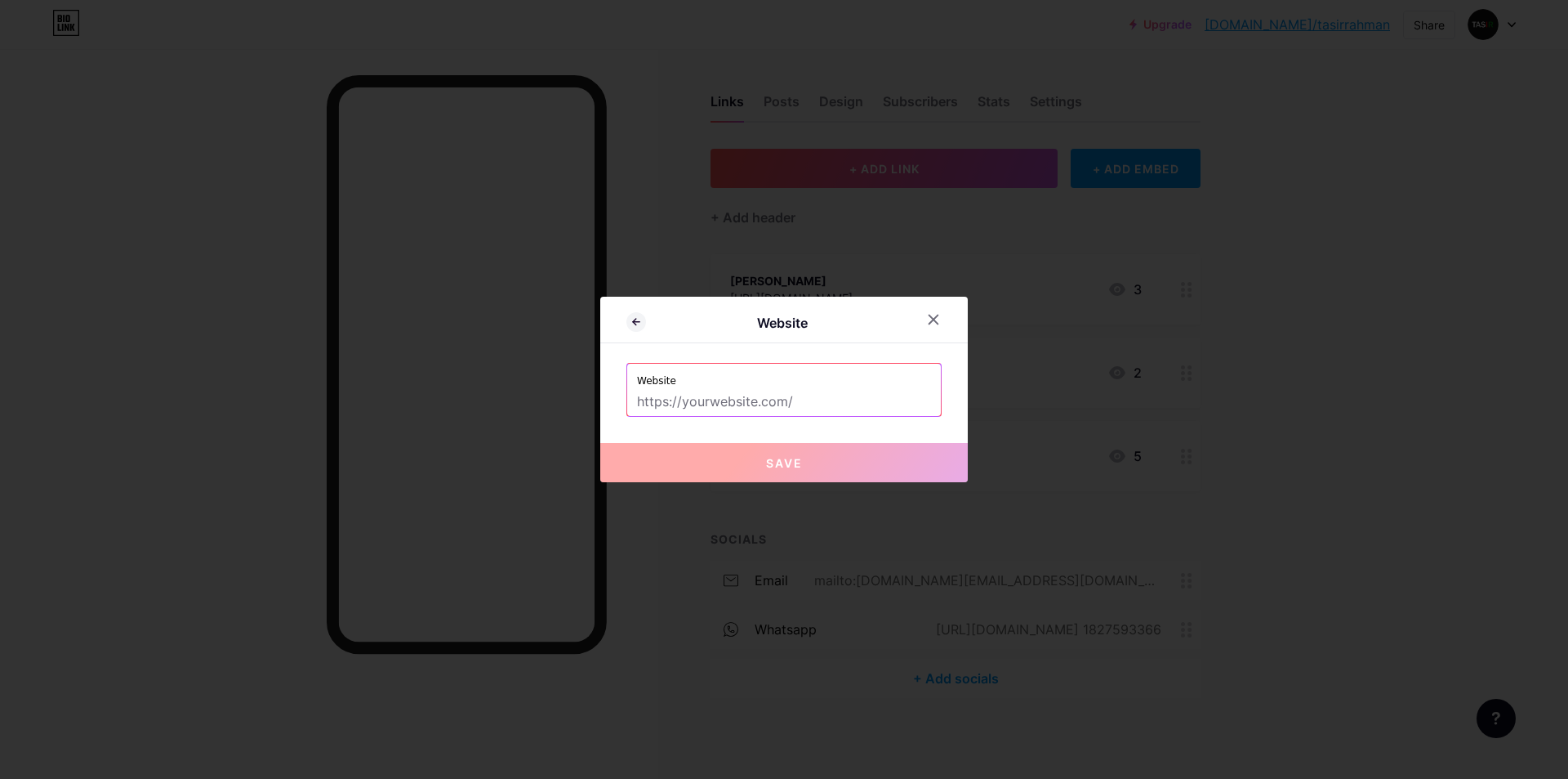
click at [729, 405] on input "text" at bounding box center [783, 402] width 294 height 28
click at [929, 317] on icon at bounding box center [933, 319] width 13 height 13
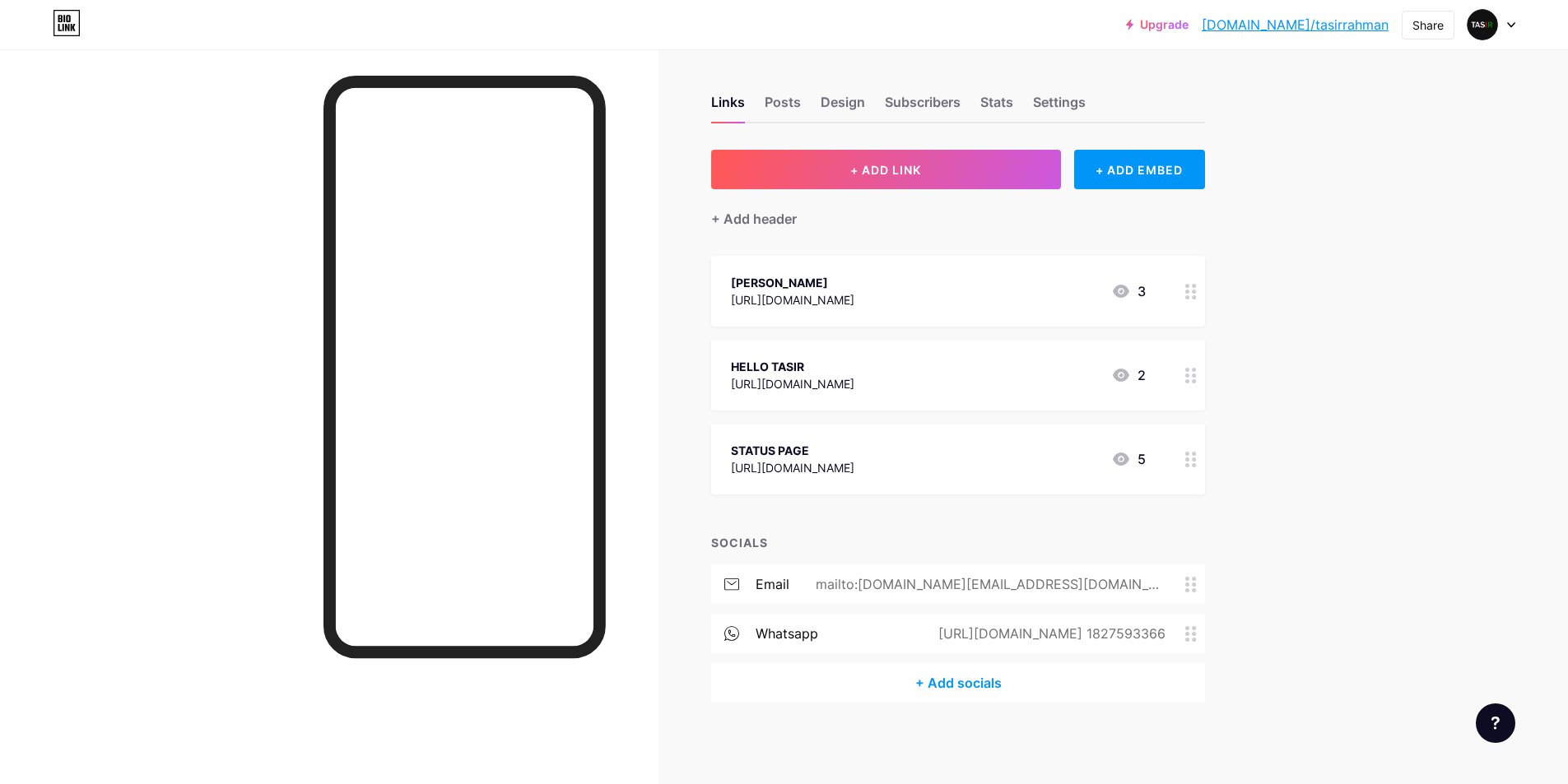
click at [1029, 682] on div "+ Add socials" at bounding box center [958, 682] width 494 height 39
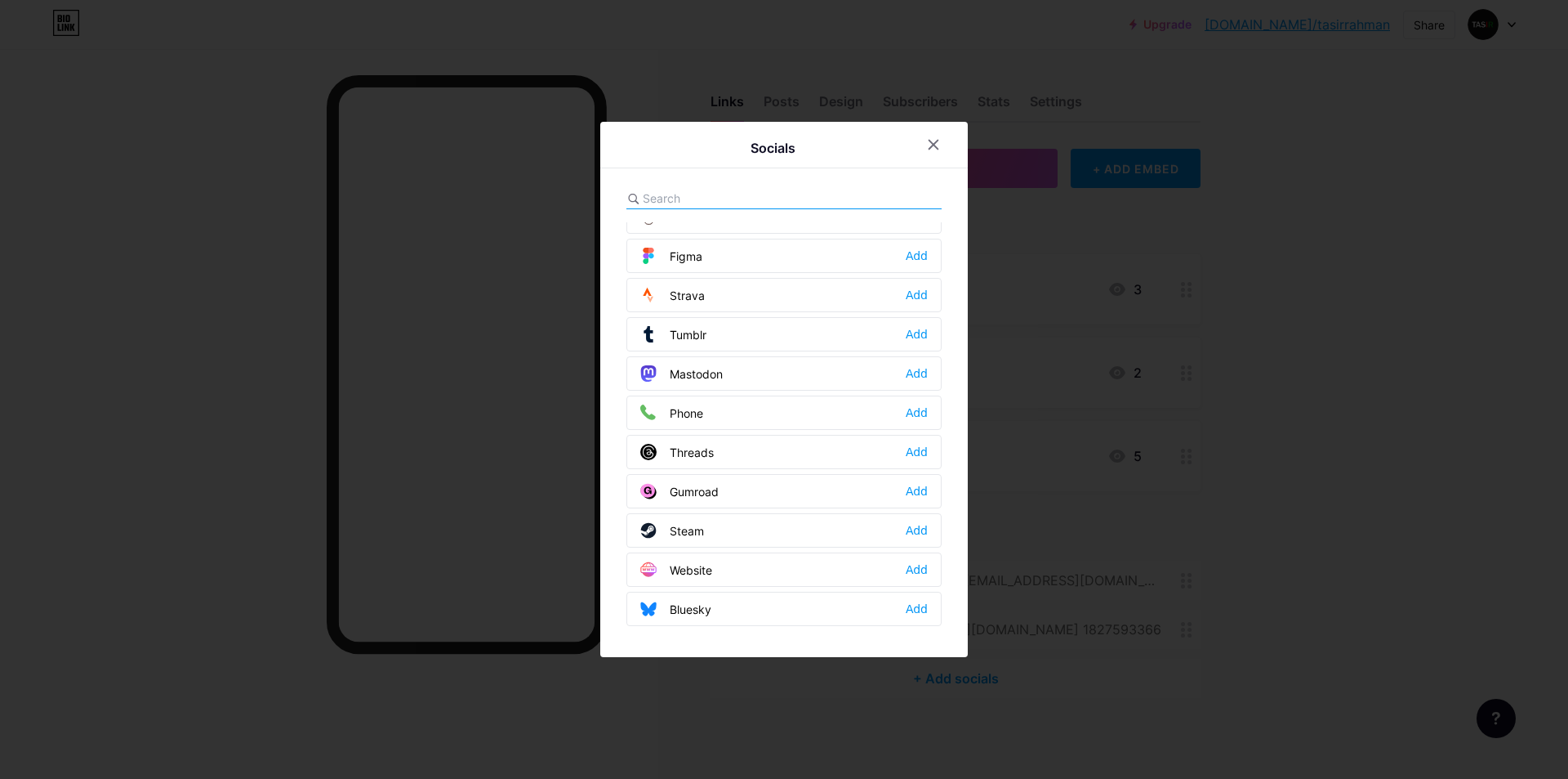
click at [720, 574] on div "Website Add" at bounding box center [784, 570] width 316 height 35
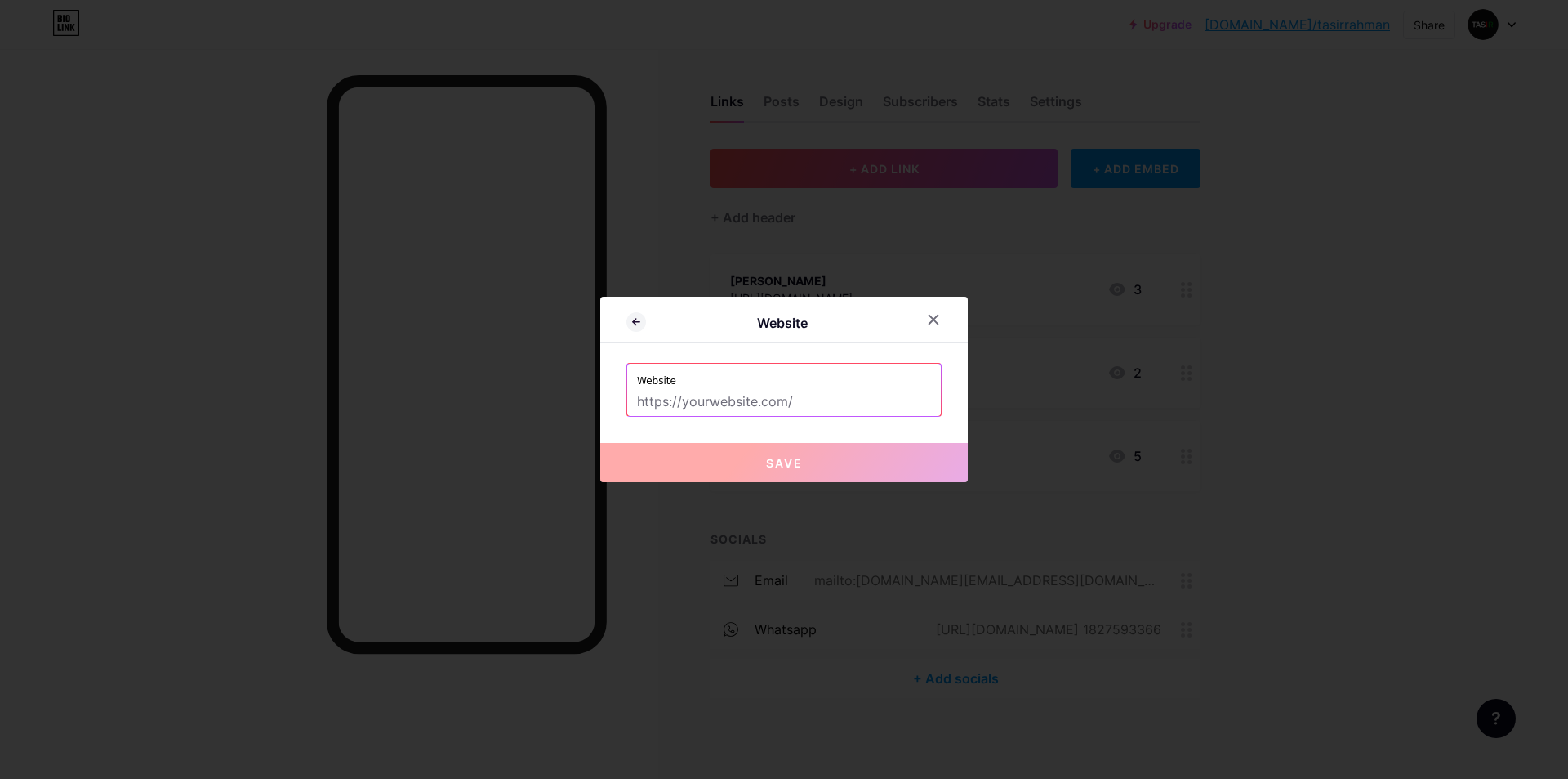
click at [694, 399] on input "text" at bounding box center [783, 402] width 294 height 28
paste input "[URL][DOMAIN_NAME]"
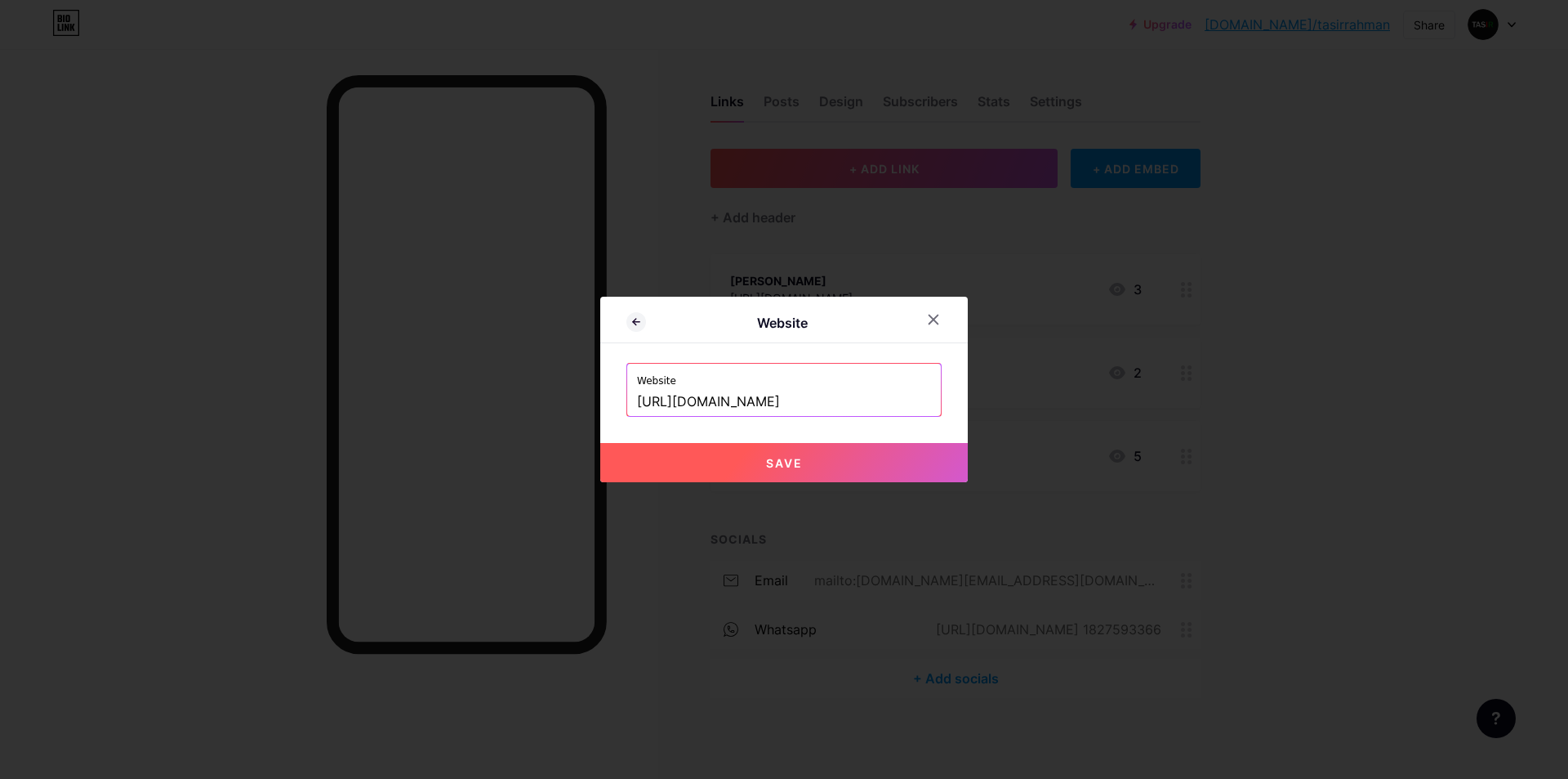
type input "[URL][DOMAIN_NAME]"
click at [713, 454] on button "Save" at bounding box center [784, 462] width 367 height 39
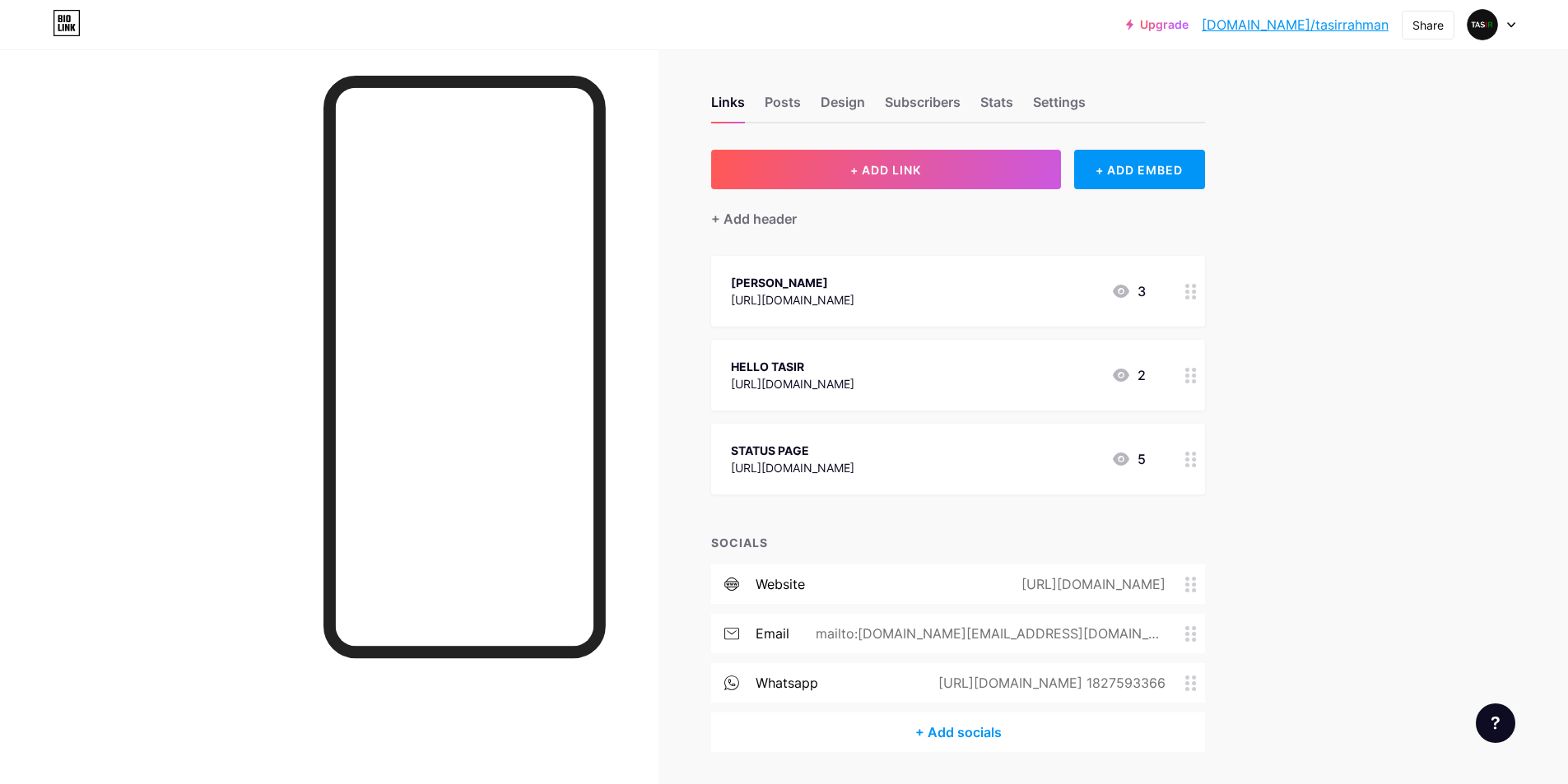
click at [1179, 463] on div "STATUS PAGE [URL][DOMAIN_NAME] 5" at bounding box center [958, 458] width 494 height 71
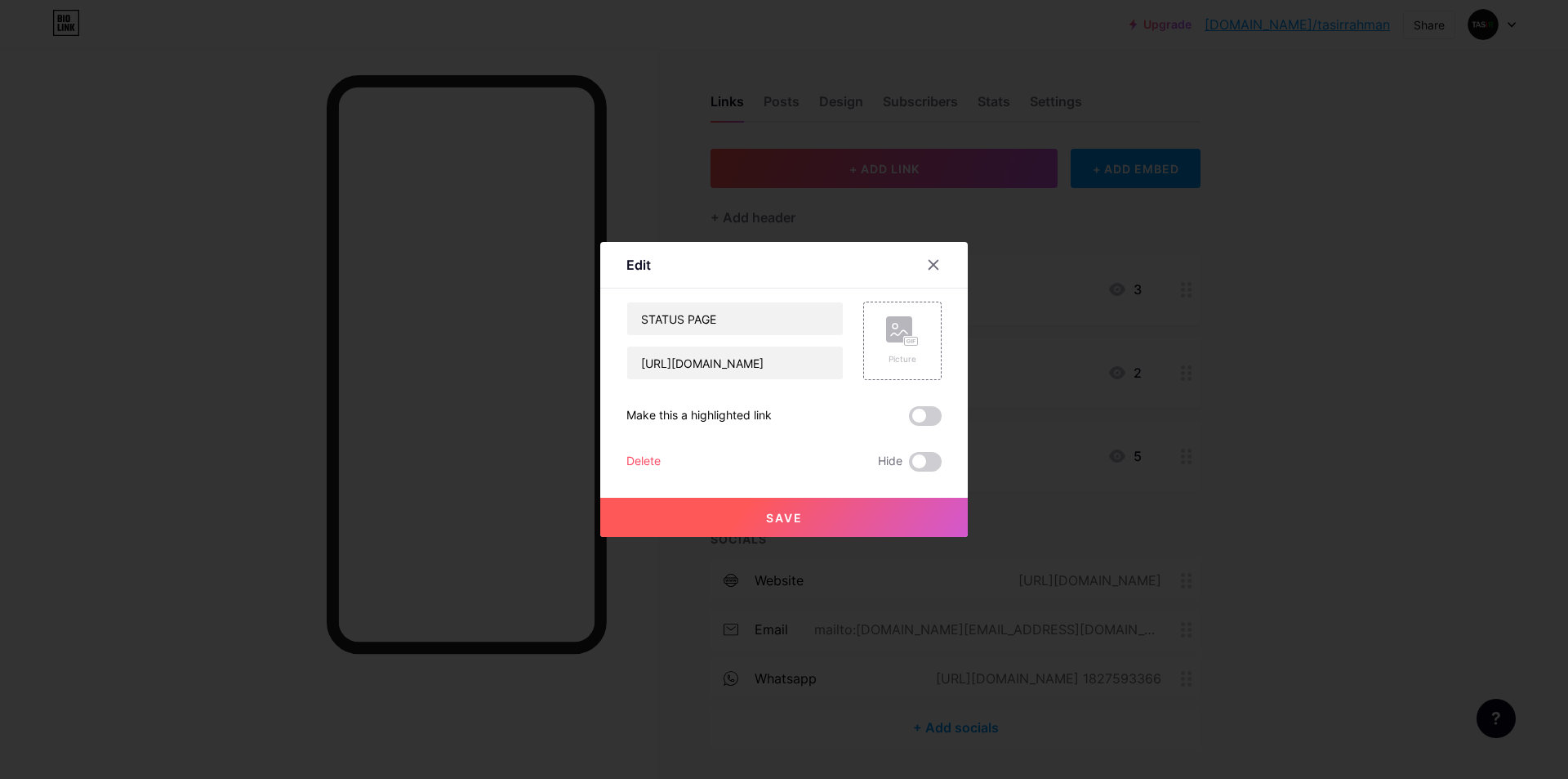
click at [644, 459] on div "Delete" at bounding box center [644, 462] width 35 height 20
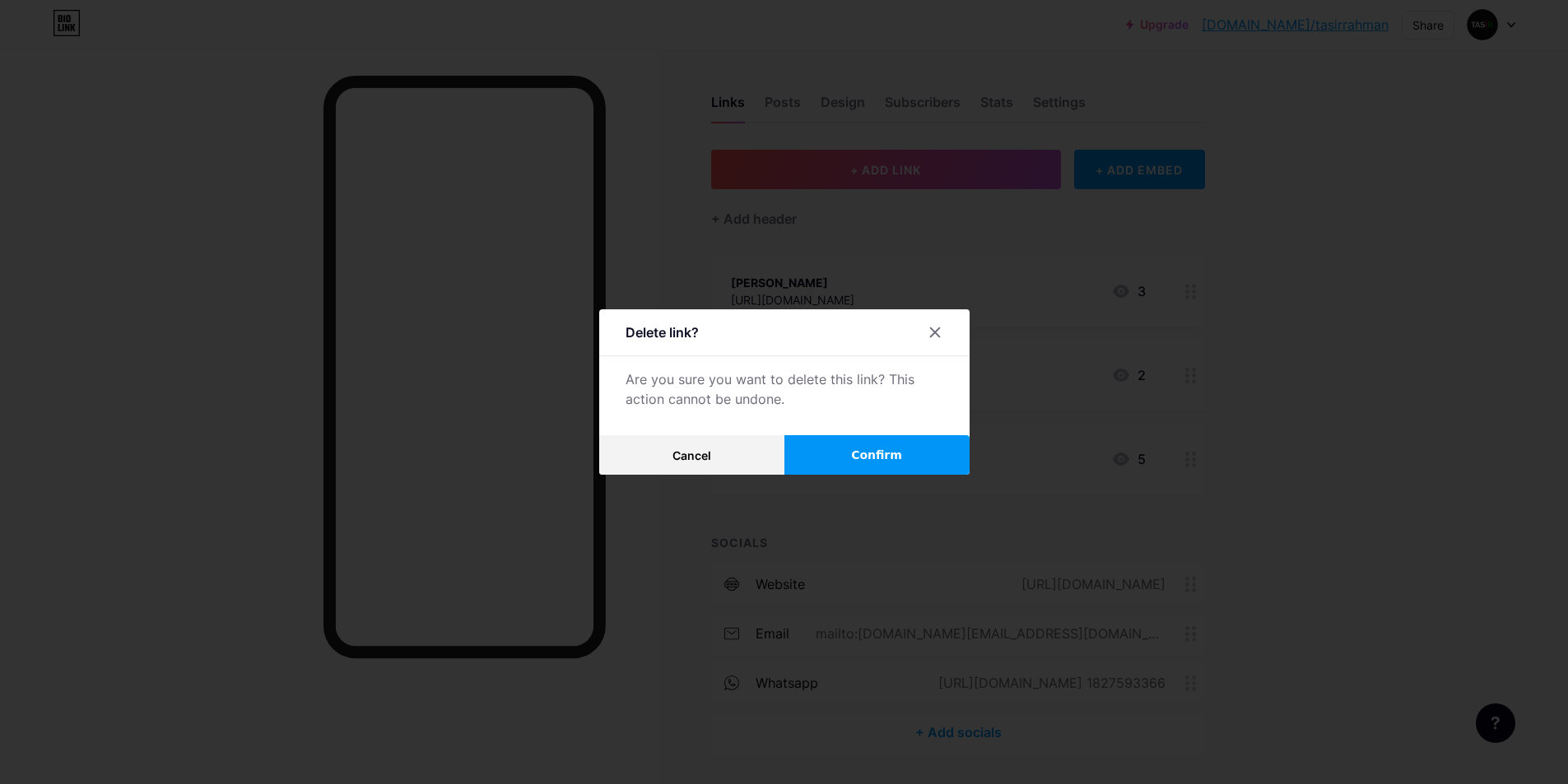
click at [822, 455] on button "Confirm" at bounding box center [877, 454] width 185 height 39
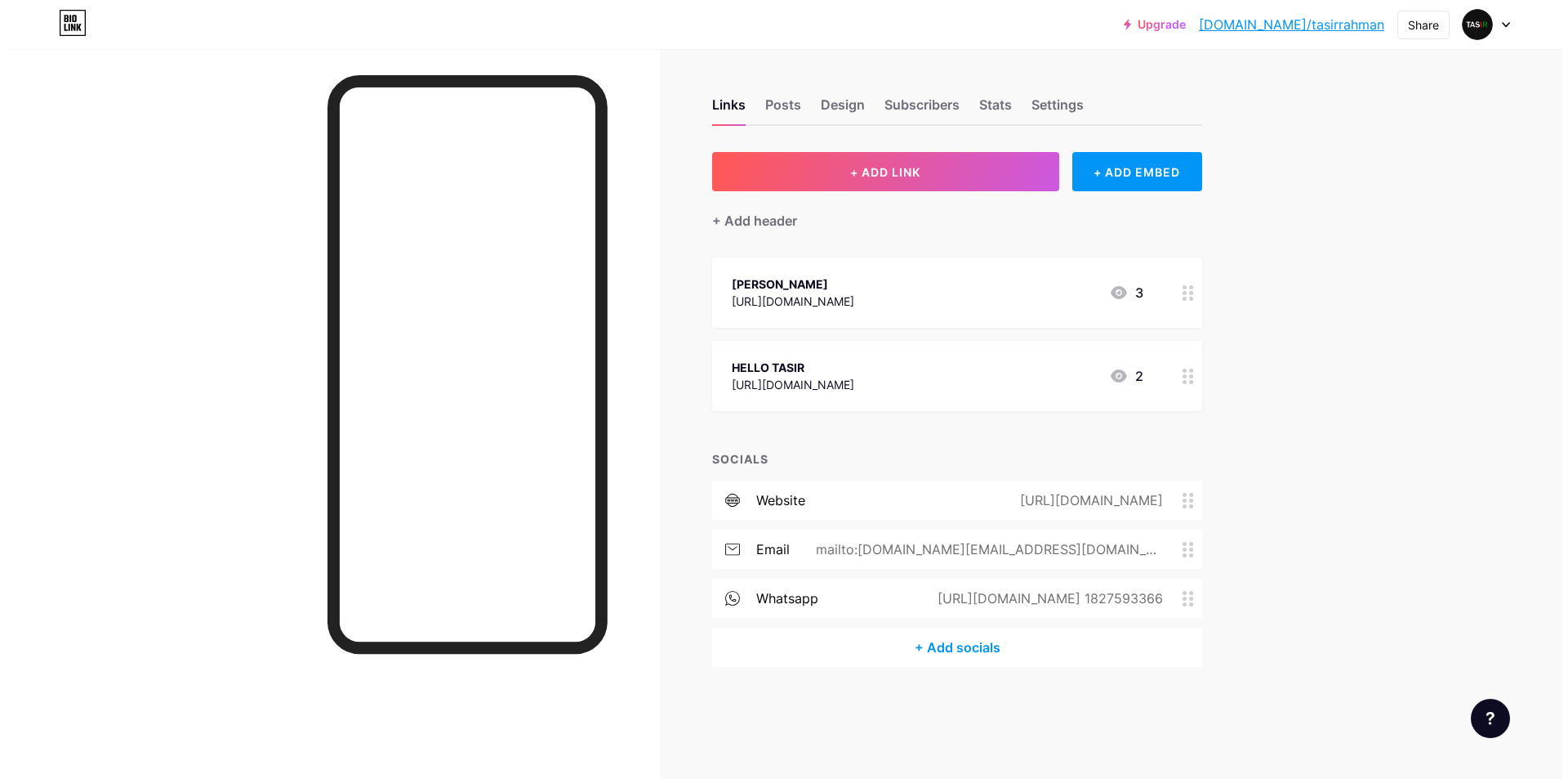
scroll to position [0, 0]
click at [1046, 298] on div "[PERSON_NAME] [URL][DOMAIN_NAME] 3" at bounding box center [936, 292] width 412 height 37
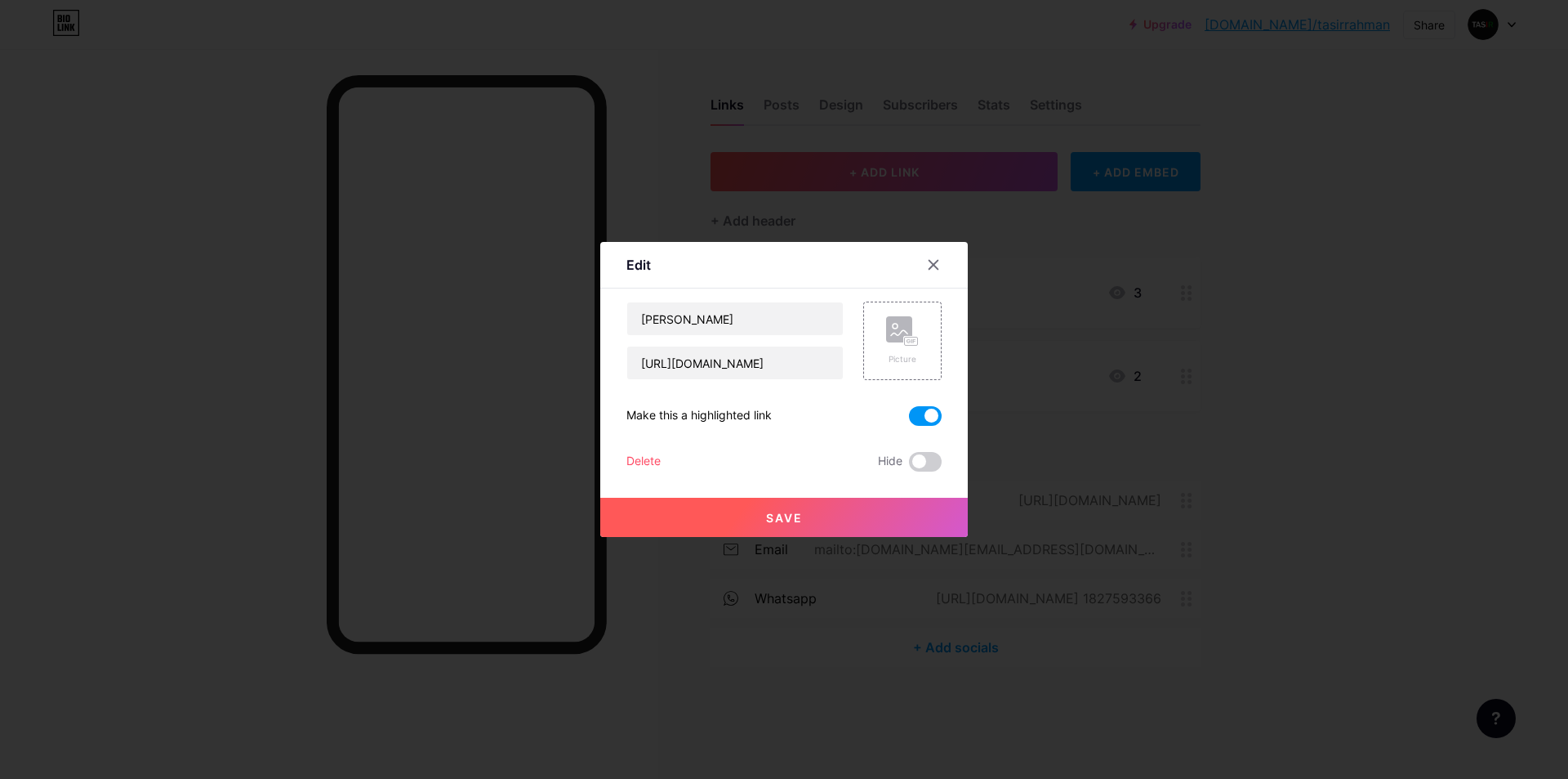
click at [917, 419] on span at bounding box center [925, 416] width 33 height 20
click at [909, 420] on input "checkbox" at bounding box center [909, 420] width 0 height 0
click at [809, 509] on button "Save" at bounding box center [784, 517] width 367 height 39
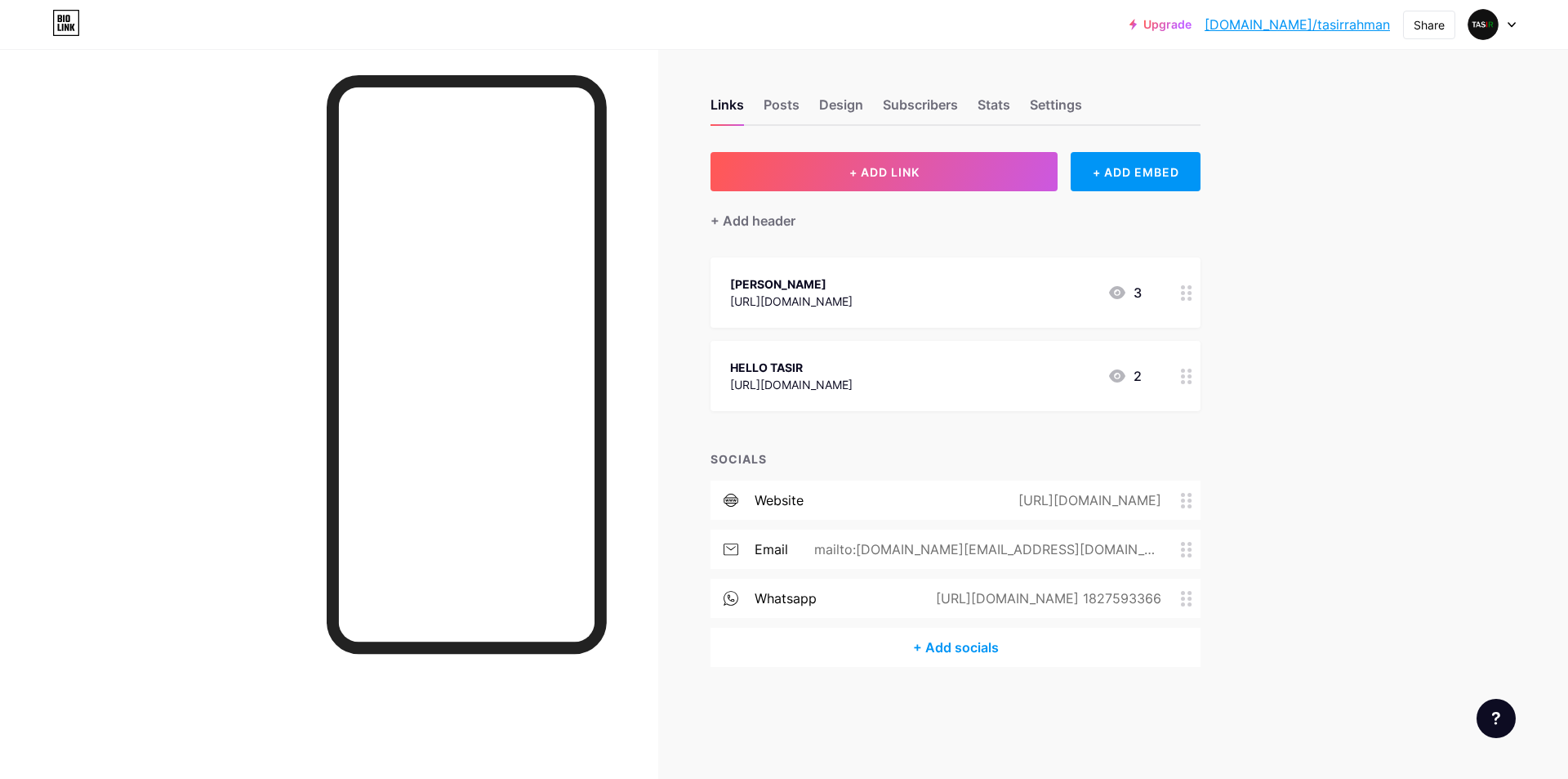
click at [1320, 29] on link "[DOMAIN_NAME]/tasirrahman" at bounding box center [1298, 25] width 186 height 20
